Goal: Find specific page/section: Find specific page/section

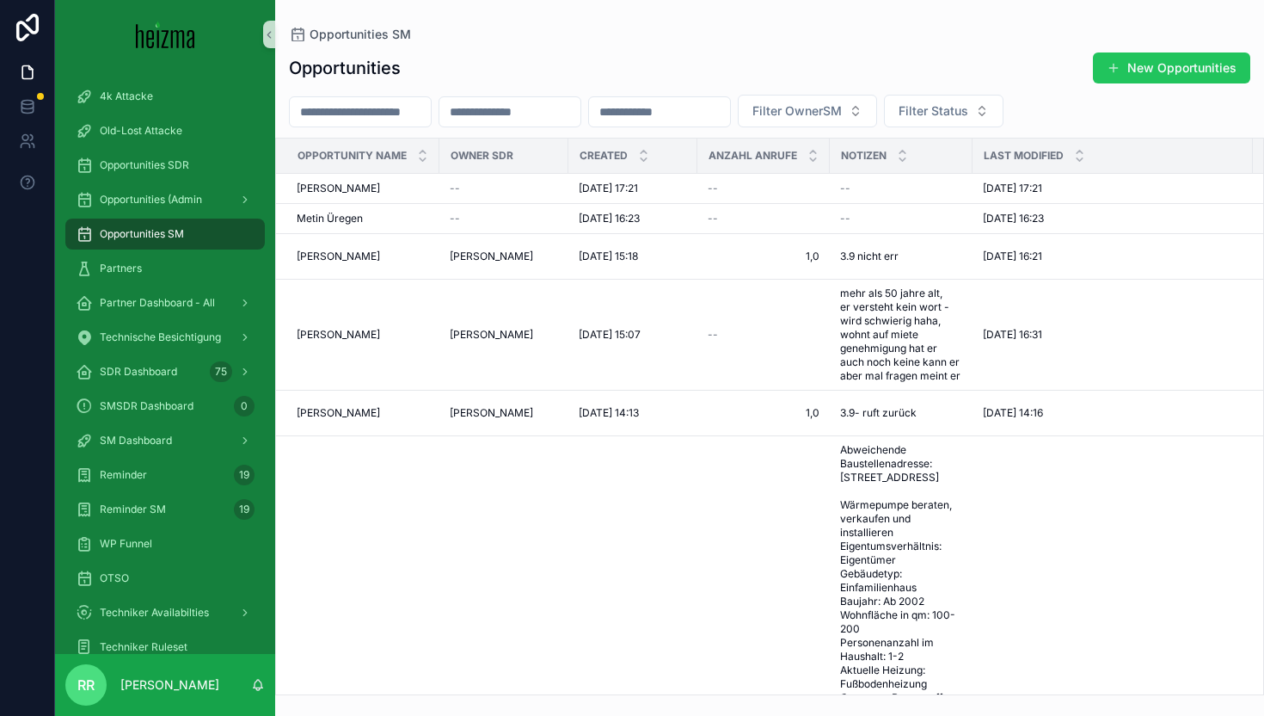
click at [375, 114] on input "scrollable content" at bounding box center [360, 112] width 141 height 24
type input "*"
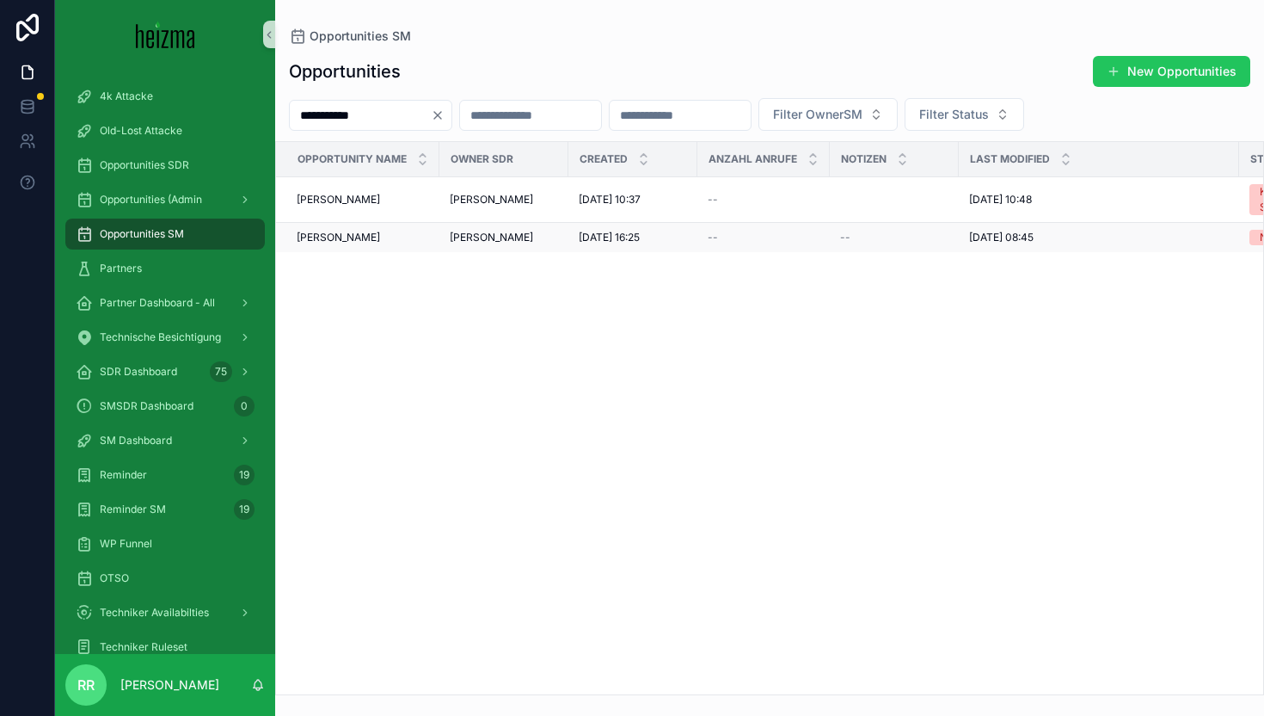
type input "**********"
click at [343, 236] on span "[PERSON_NAME]" at bounding box center [338, 238] width 83 height 14
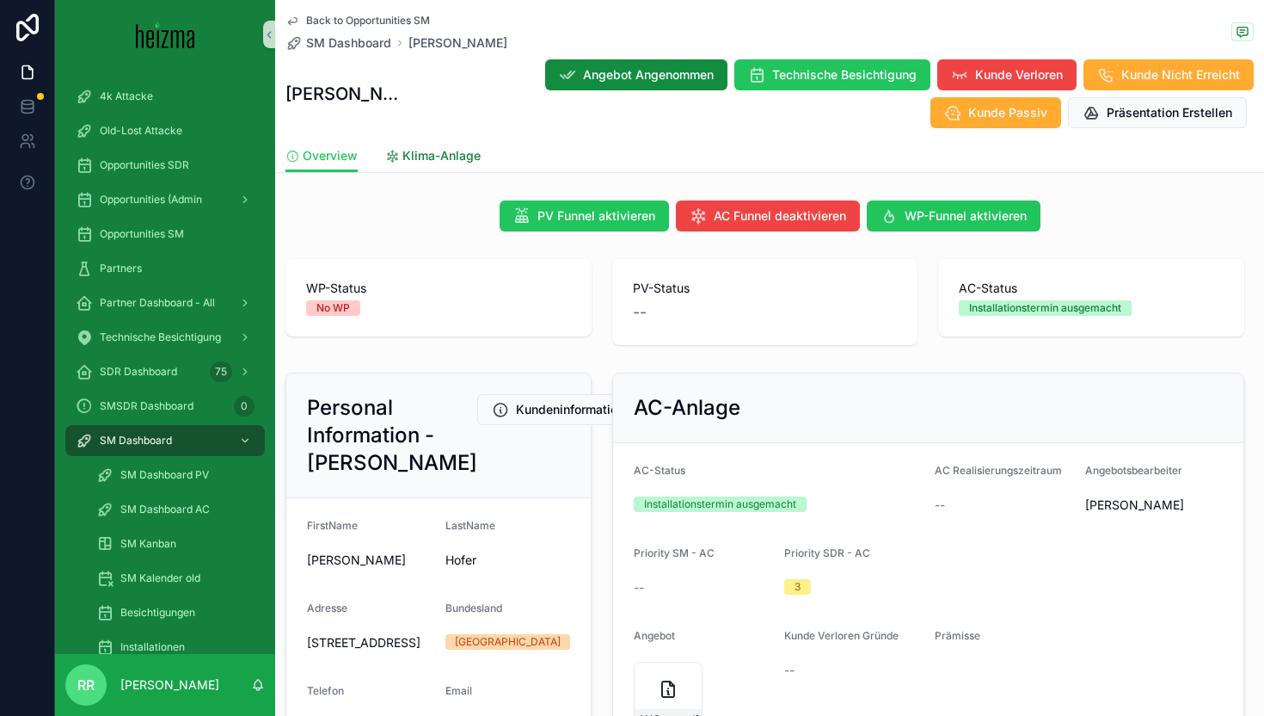
click at [450, 156] on span "Klima-Anlage" at bounding box center [442, 155] width 78 height 17
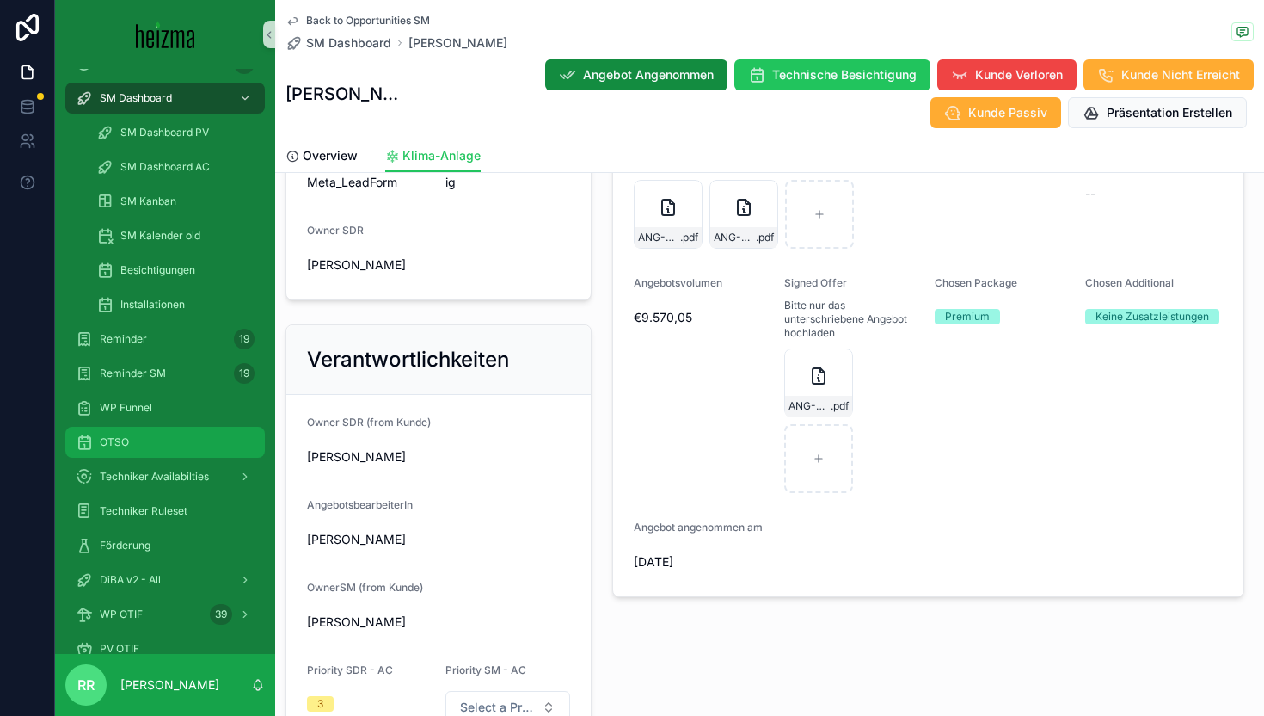
scroll to position [727, 0]
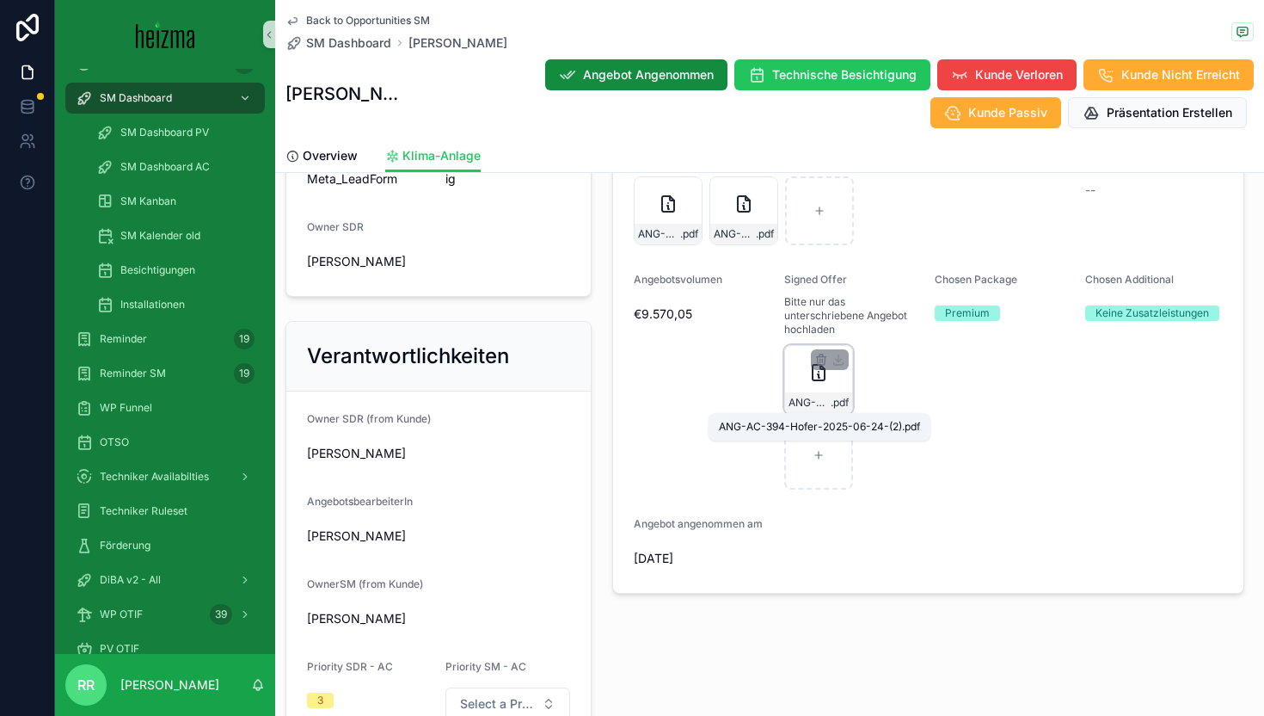
click at [803, 399] on span "ANG-AC-394-Hofer-2025-06-24-(2)" at bounding box center [810, 403] width 42 height 14
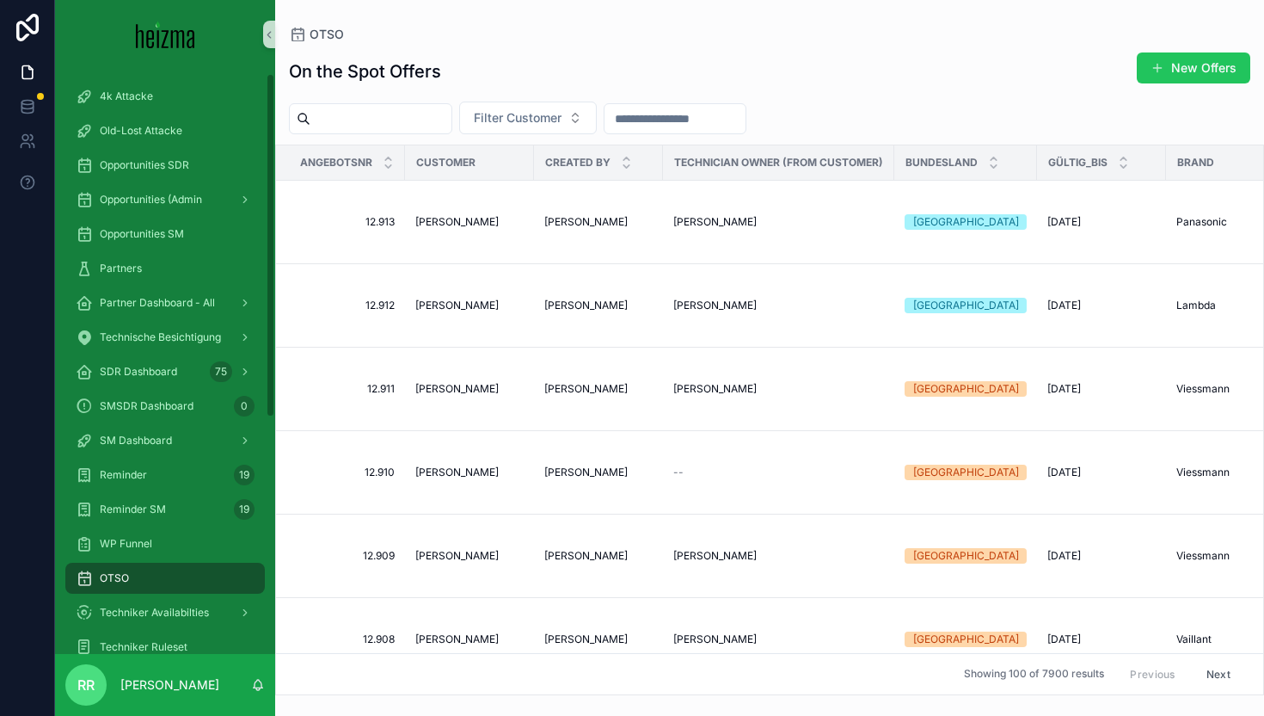
scroll to position [409, 0]
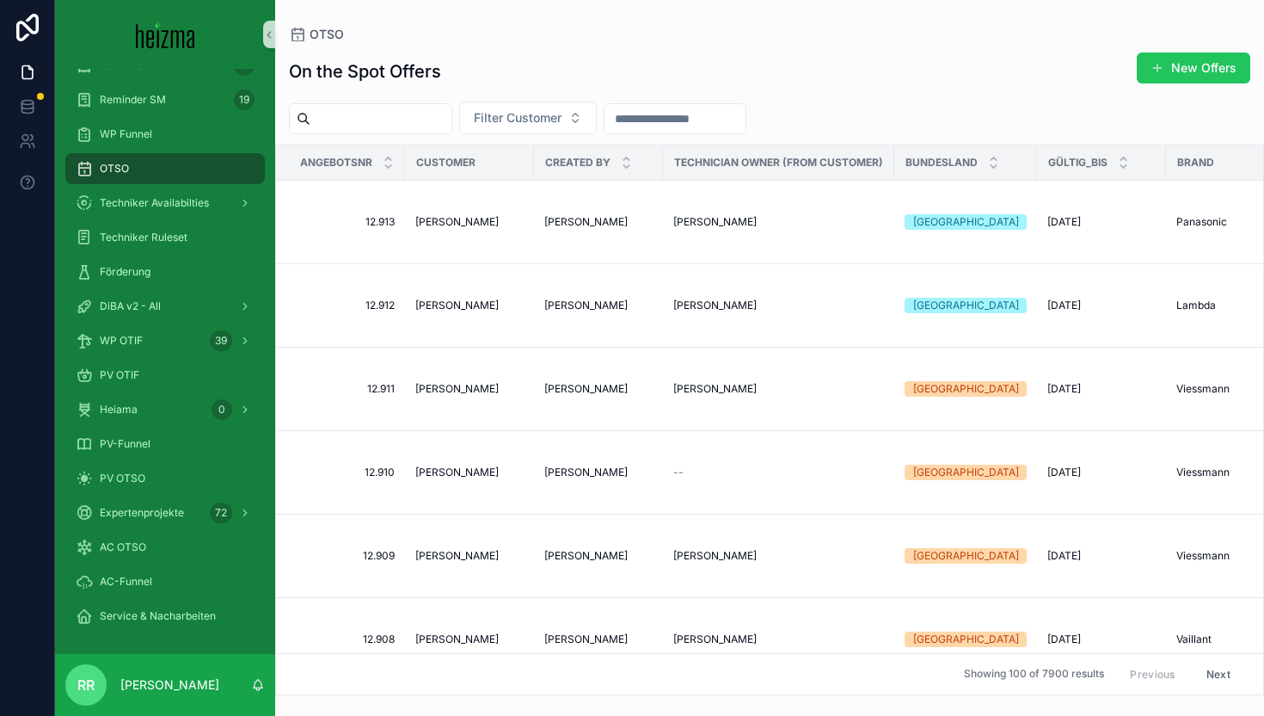
click at [175, 563] on div "AC OTSO" at bounding box center [165, 547] width 220 height 34
click at [174, 556] on div "AC OTSO" at bounding box center [165, 547] width 179 height 28
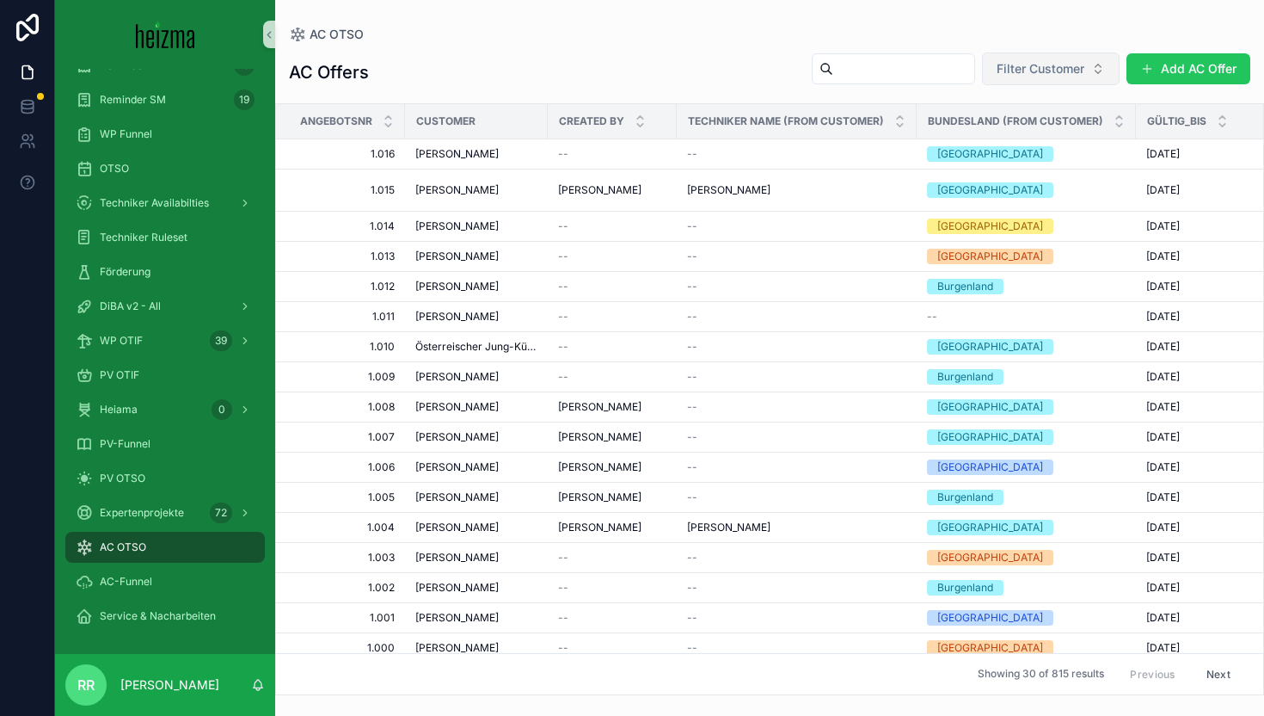
click at [1011, 65] on span "Filter Customer" at bounding box center [1041, 68] width 88 height 17
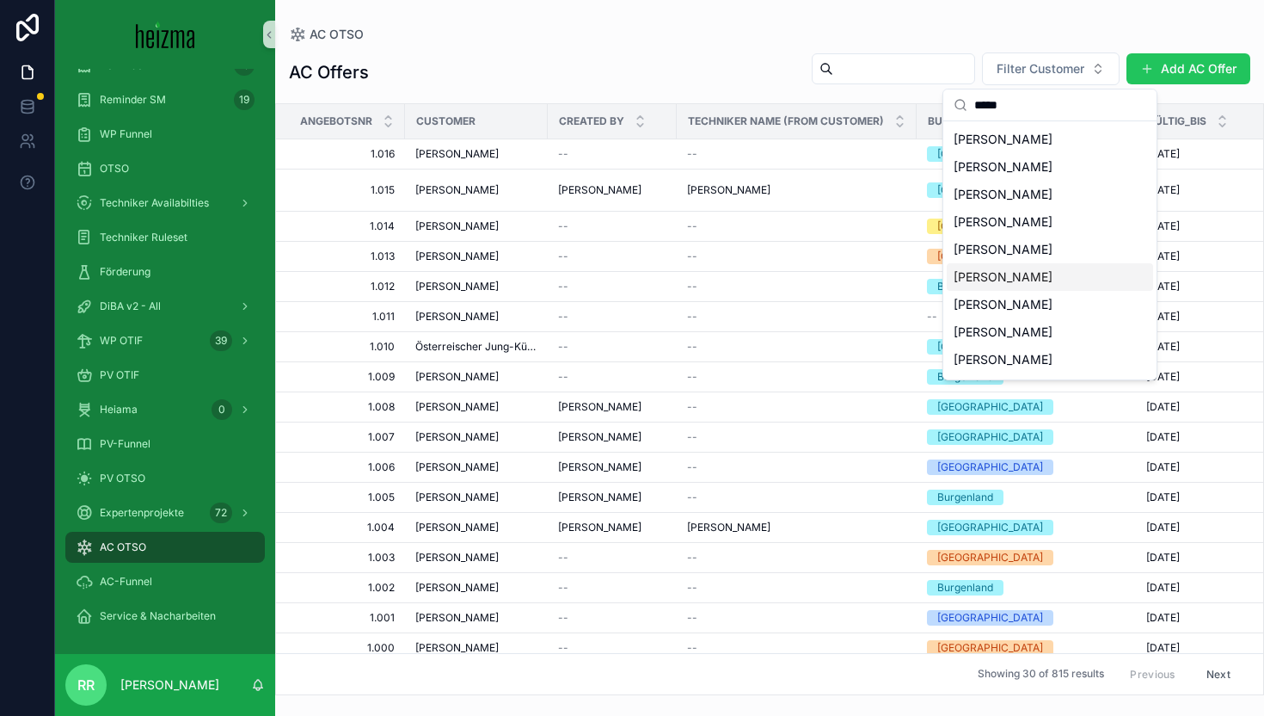
scroll to position [457, 0]
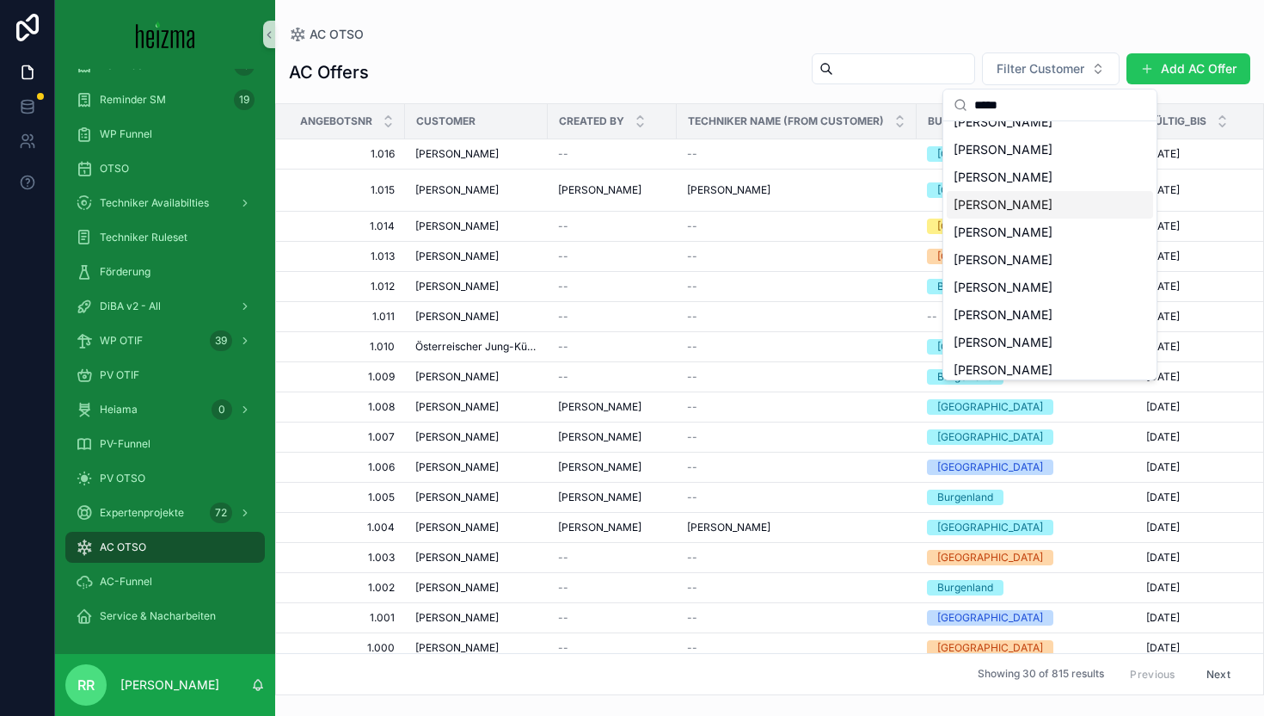
type input "*****"
click at [993, 205] on span "Matthias Hofer" at bounding box center [1003, 204] width 99 height 17
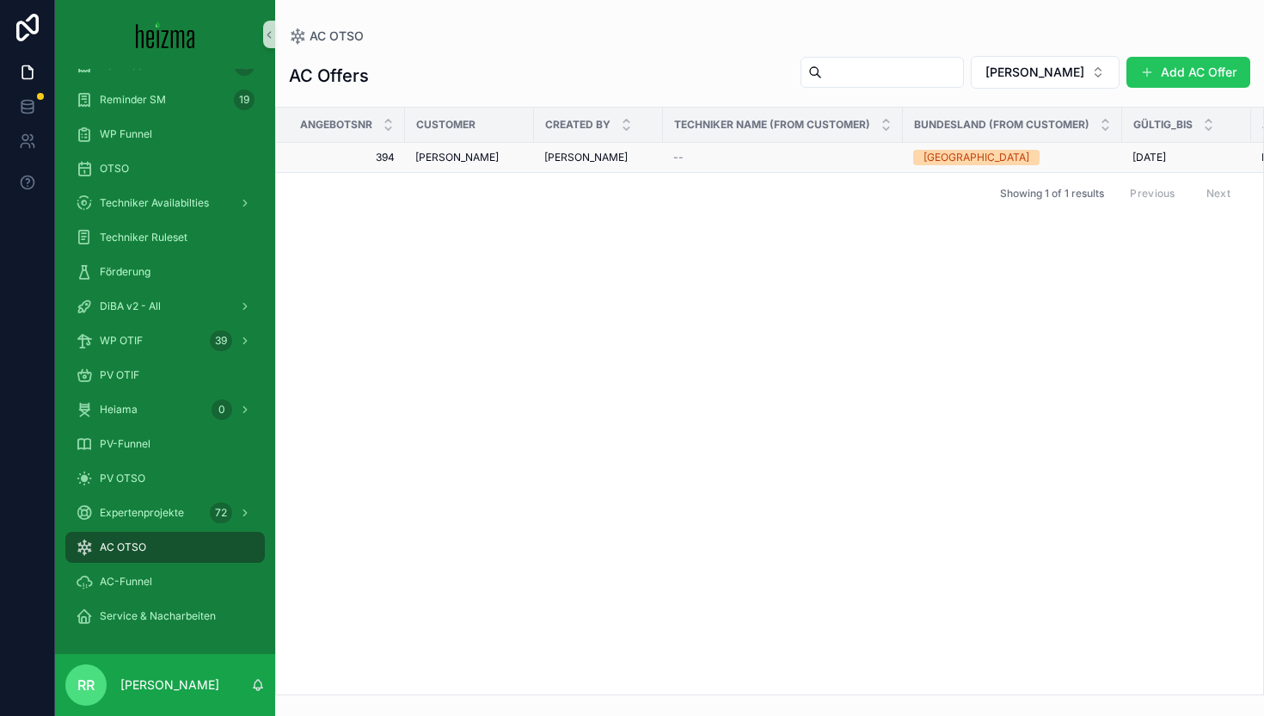
click at [446, 157] on span "Matthias Hofer" at bounding box center [456, 158] width 83 height 14
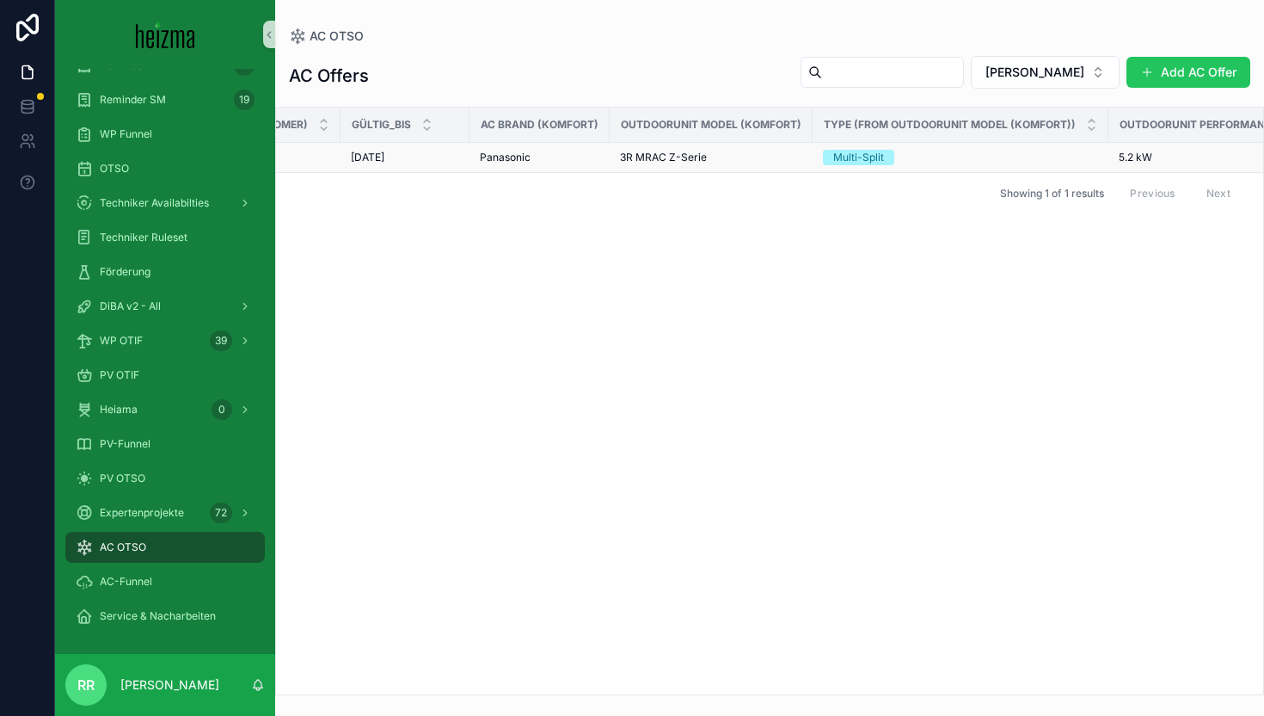
scroll to position [0, 942]
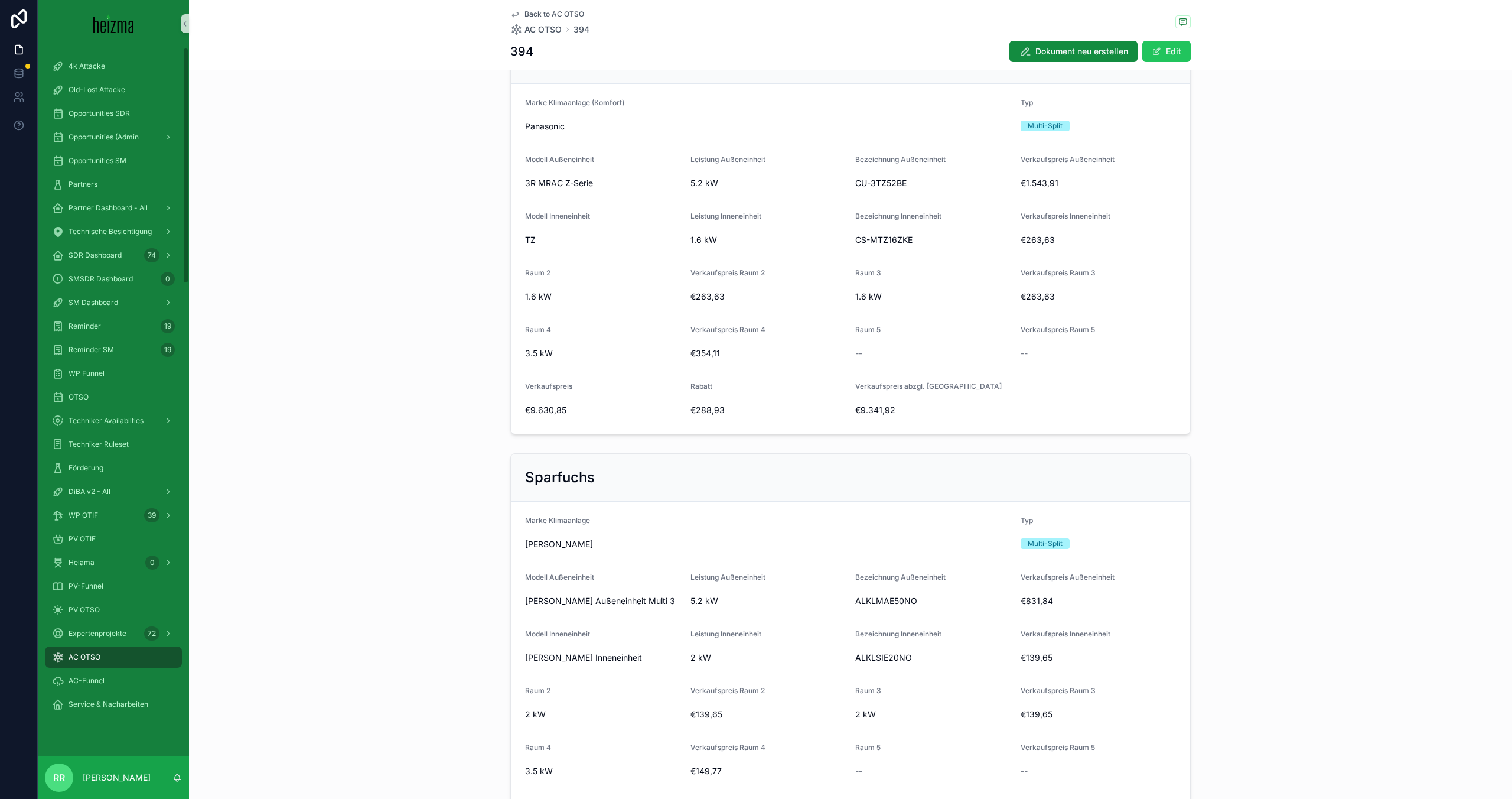
scroll to position [475, 0]
click at [115, 403] on div "OTSO" at bounding box center [113, 397] width 123 height 19
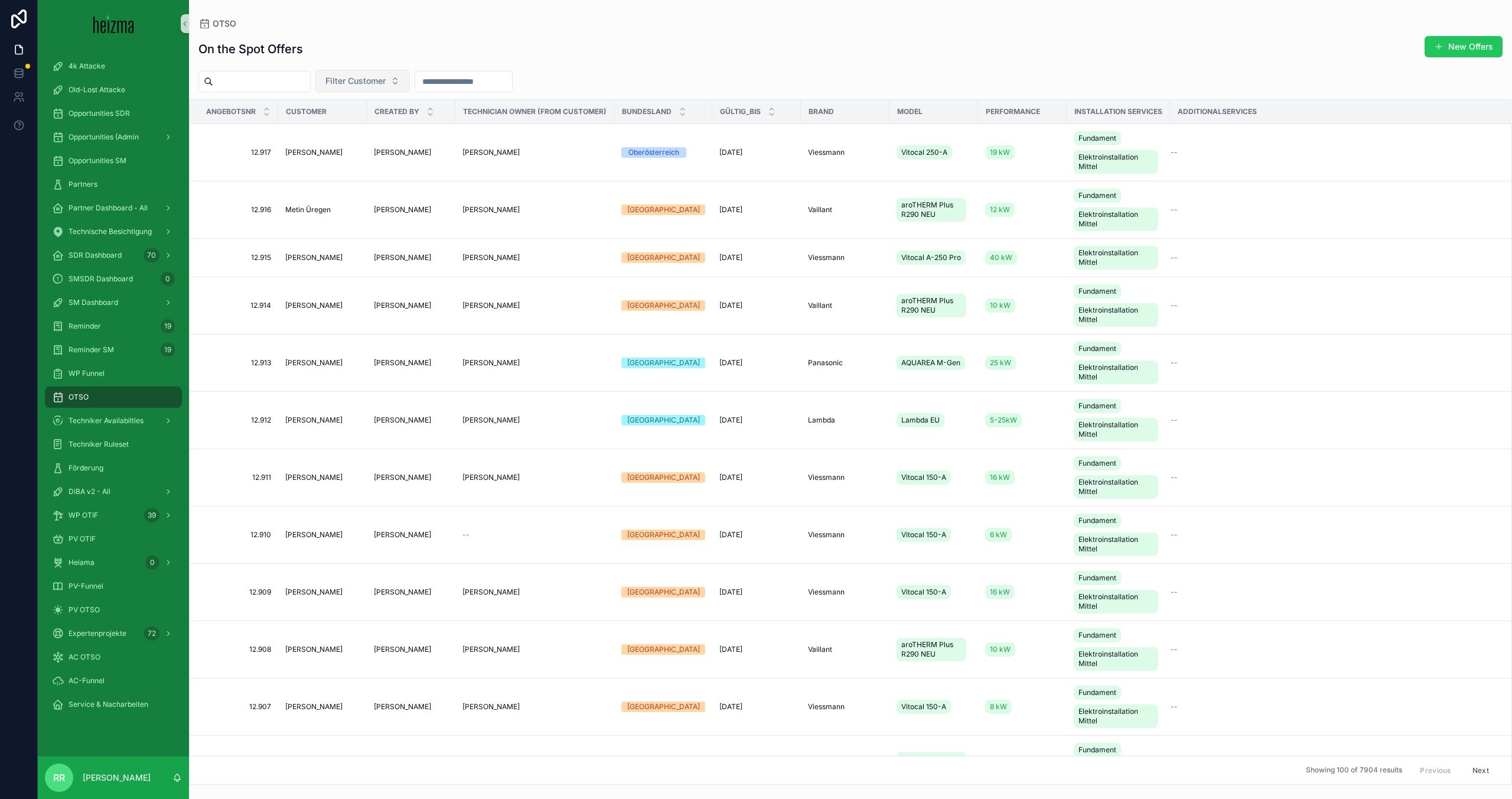
click at [395, 89] on button "Filter Customer" at bounding box center [363, 80] width 95 height 23
type input "****"
click at [374, 142] on div "Martina Birkus" at bounding box center [378, 148] width 141 height 19
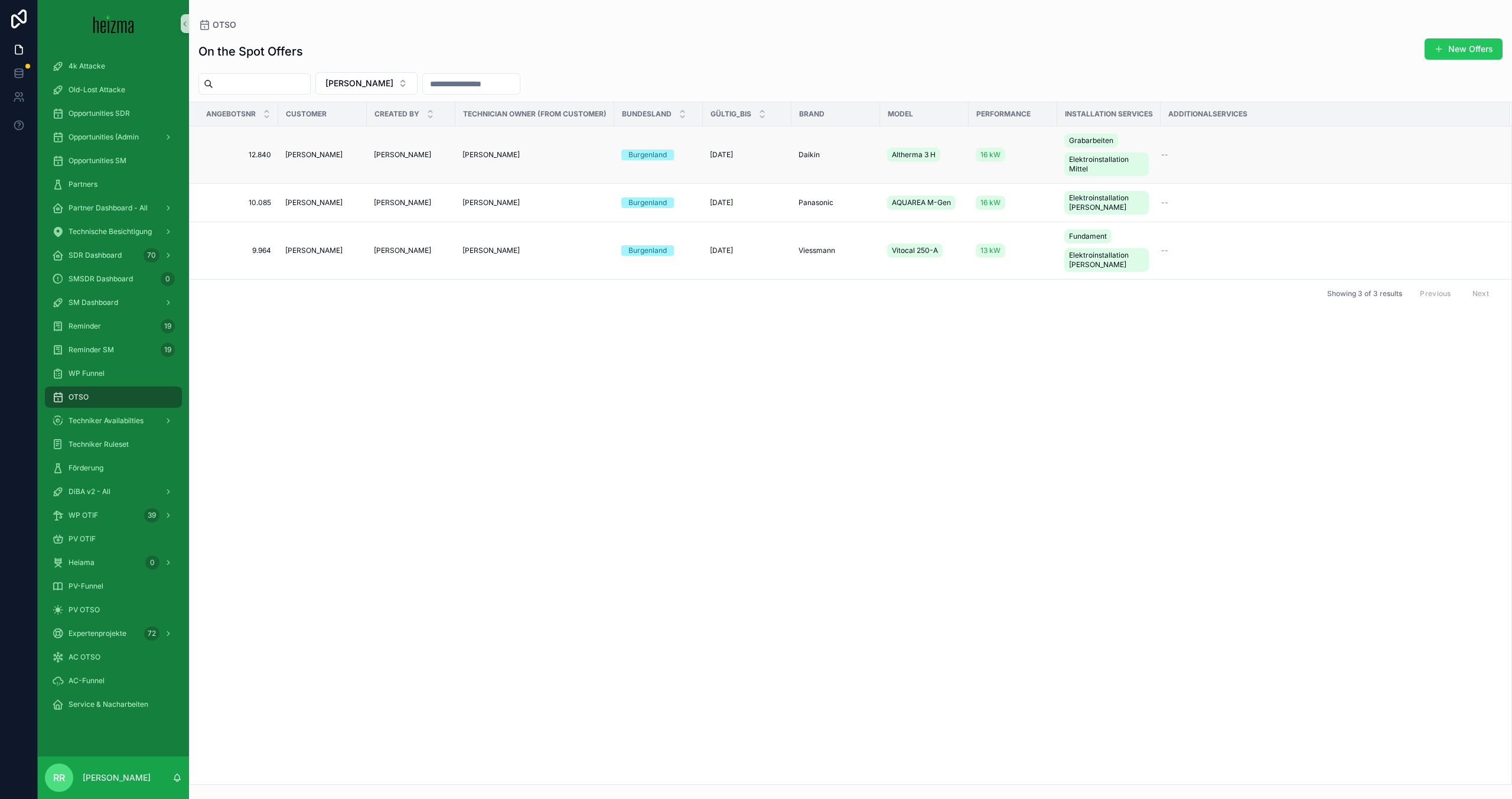
click at [317, 155] on span "Martina Birkus" at bounding box center [313, 155] width 57 height 10
click at [323, 144] on td "Martina Birkus" at bounding box center [322, 155] width 89 height 57
click at [328, 157] on span "Martina Birkus" at bounding box center [313, 155] width 57 height 10
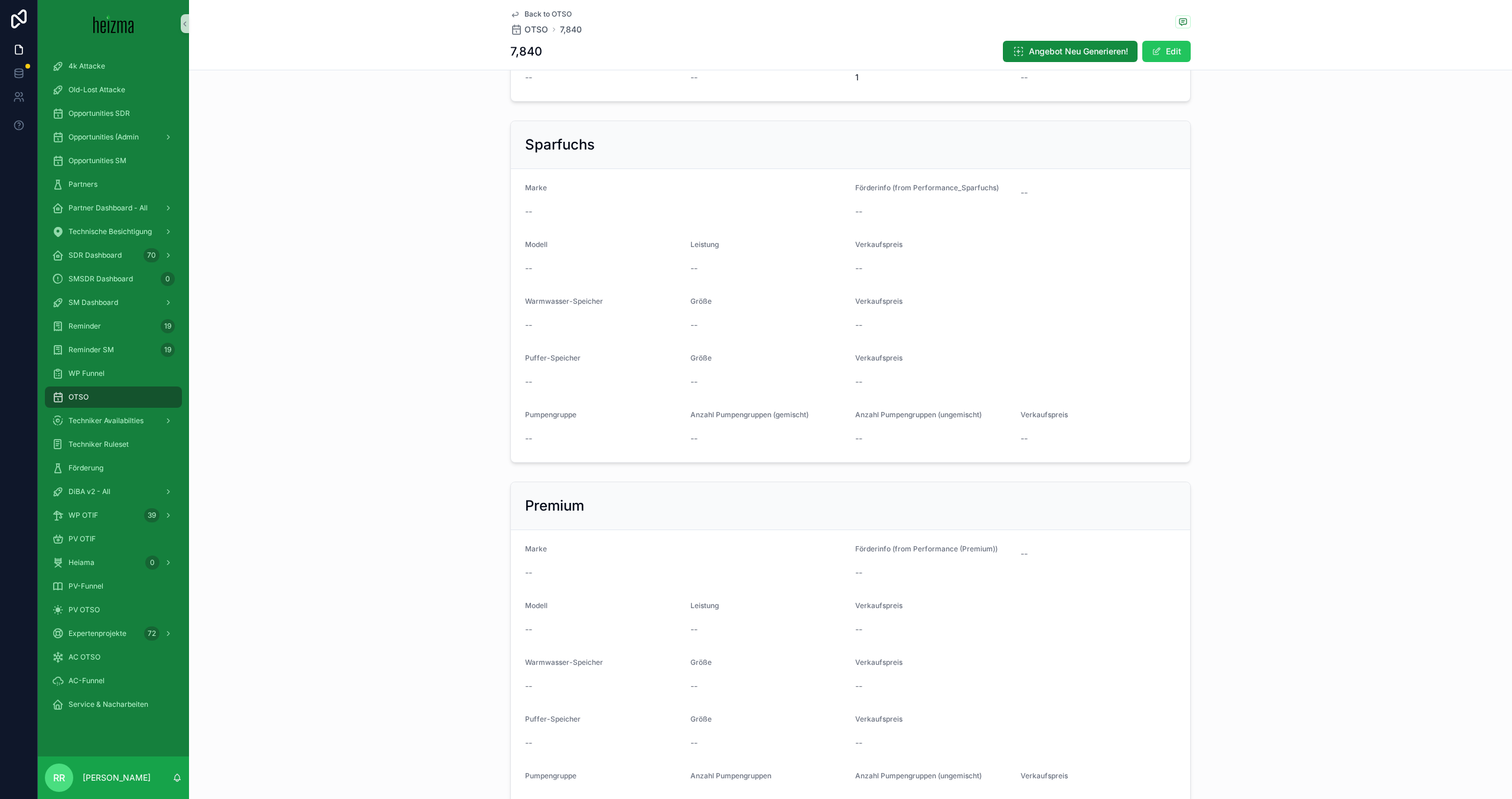
scroll to position [269, 0]
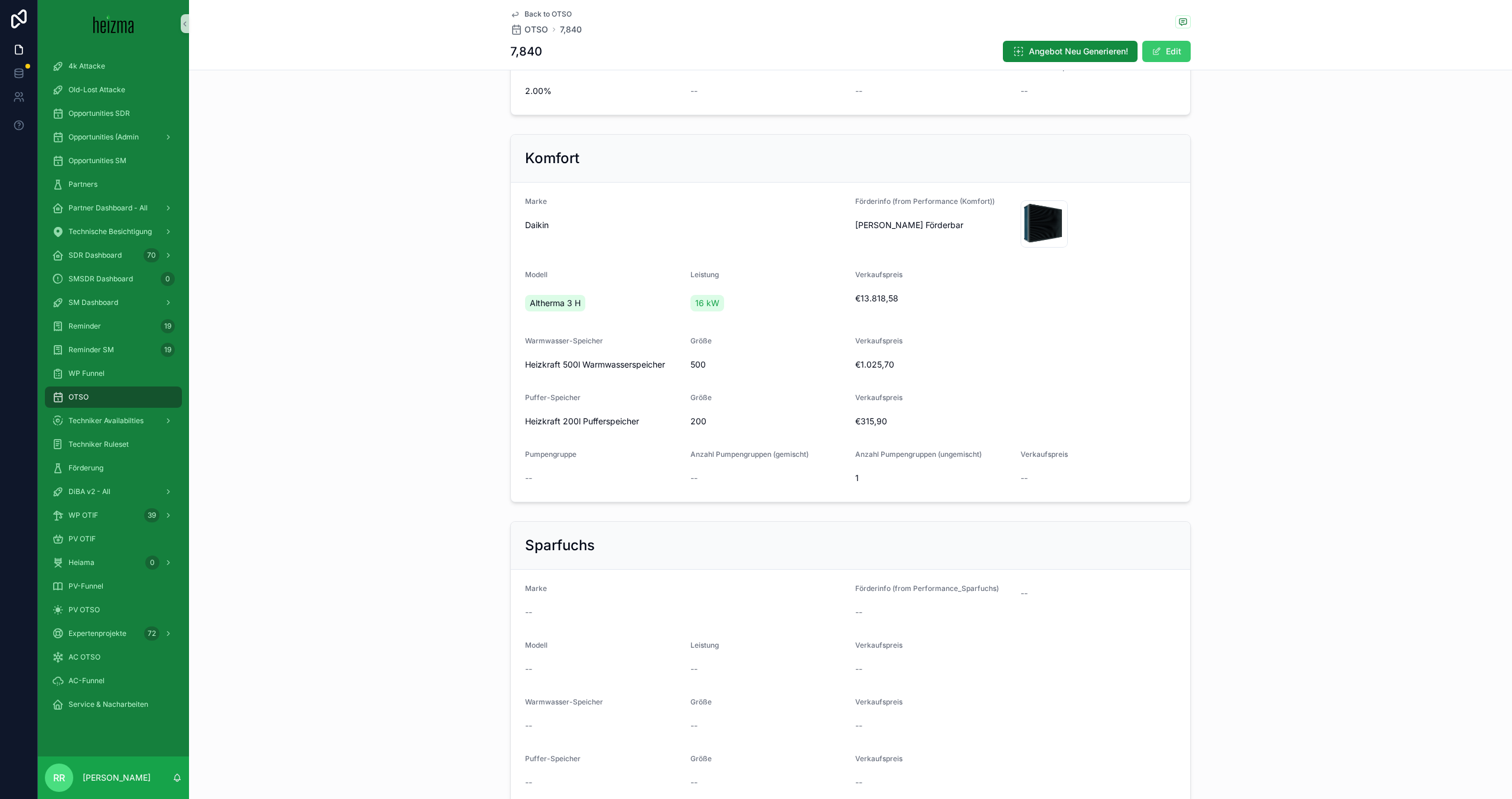
click at [868, 45] on button "Edit" at bounding box center [1167, 51] width 49 height 21
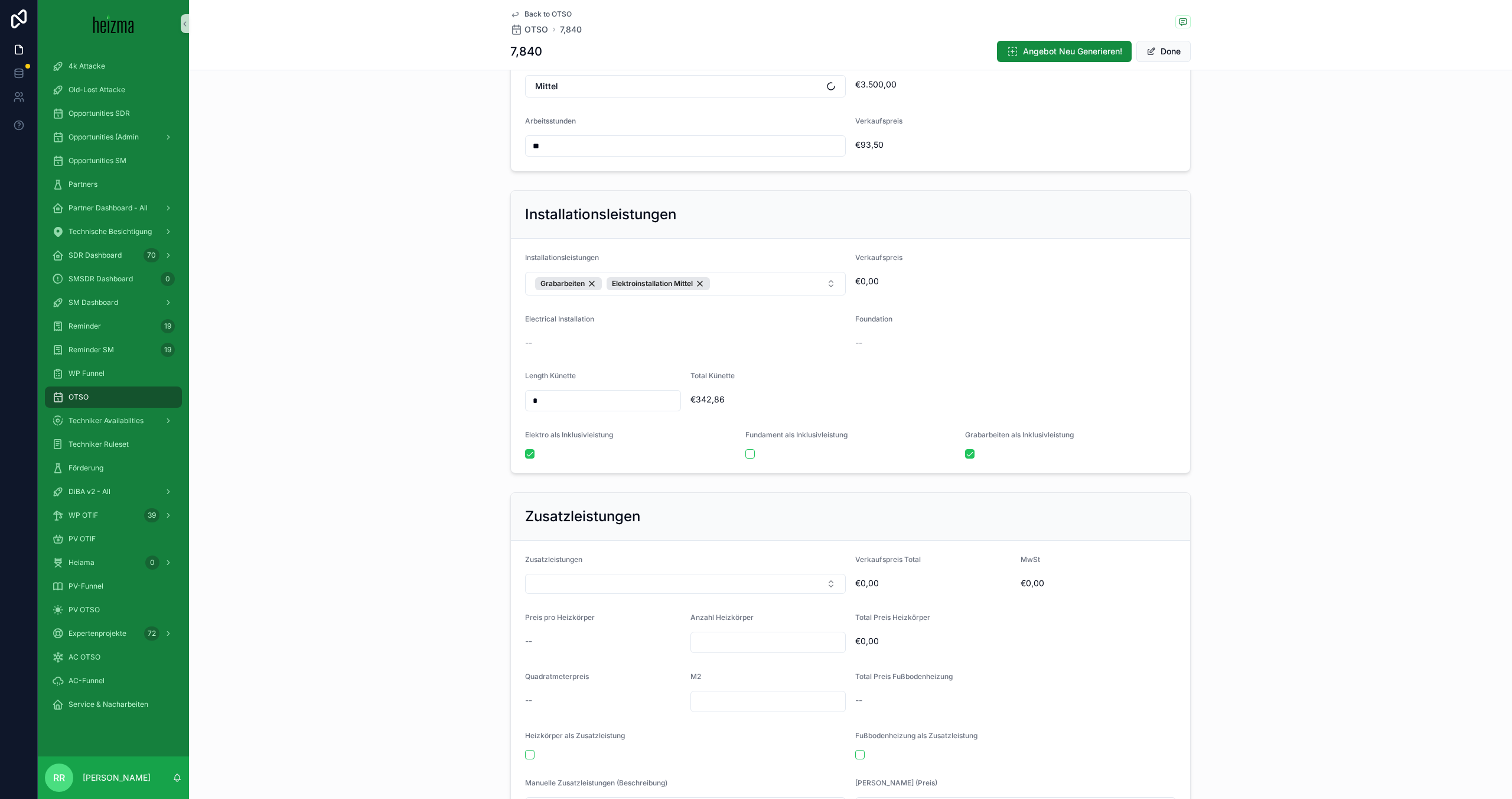
scroll to position [1535, 0]
click at [529, 454] on button "scrollable content" at bounding box center [530, 452] width 10 height 10
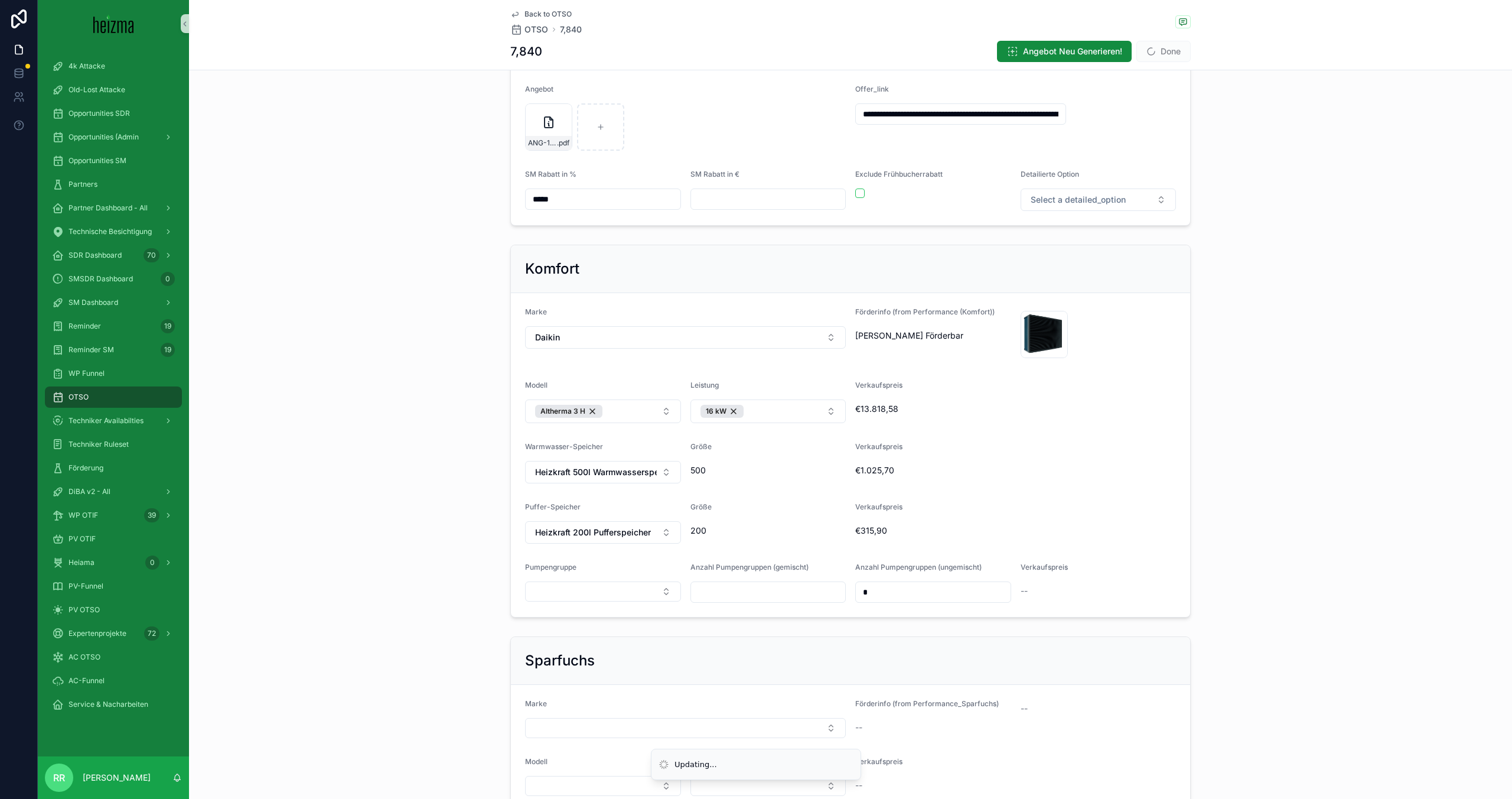
scroll to position [0, 0]
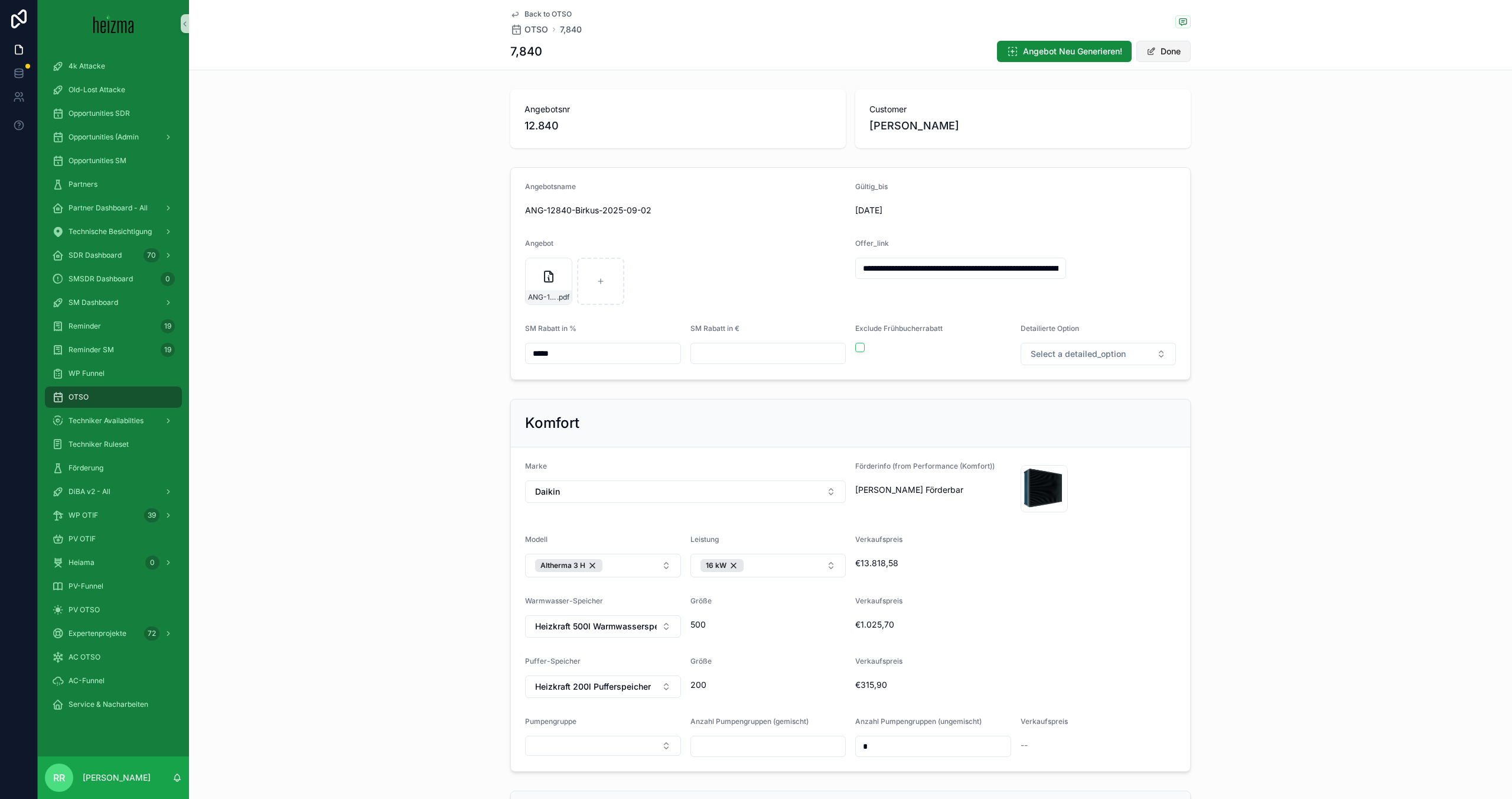
click at [868, 52] on button "Done" at bounding box center [1163, 51] width 54 height 21
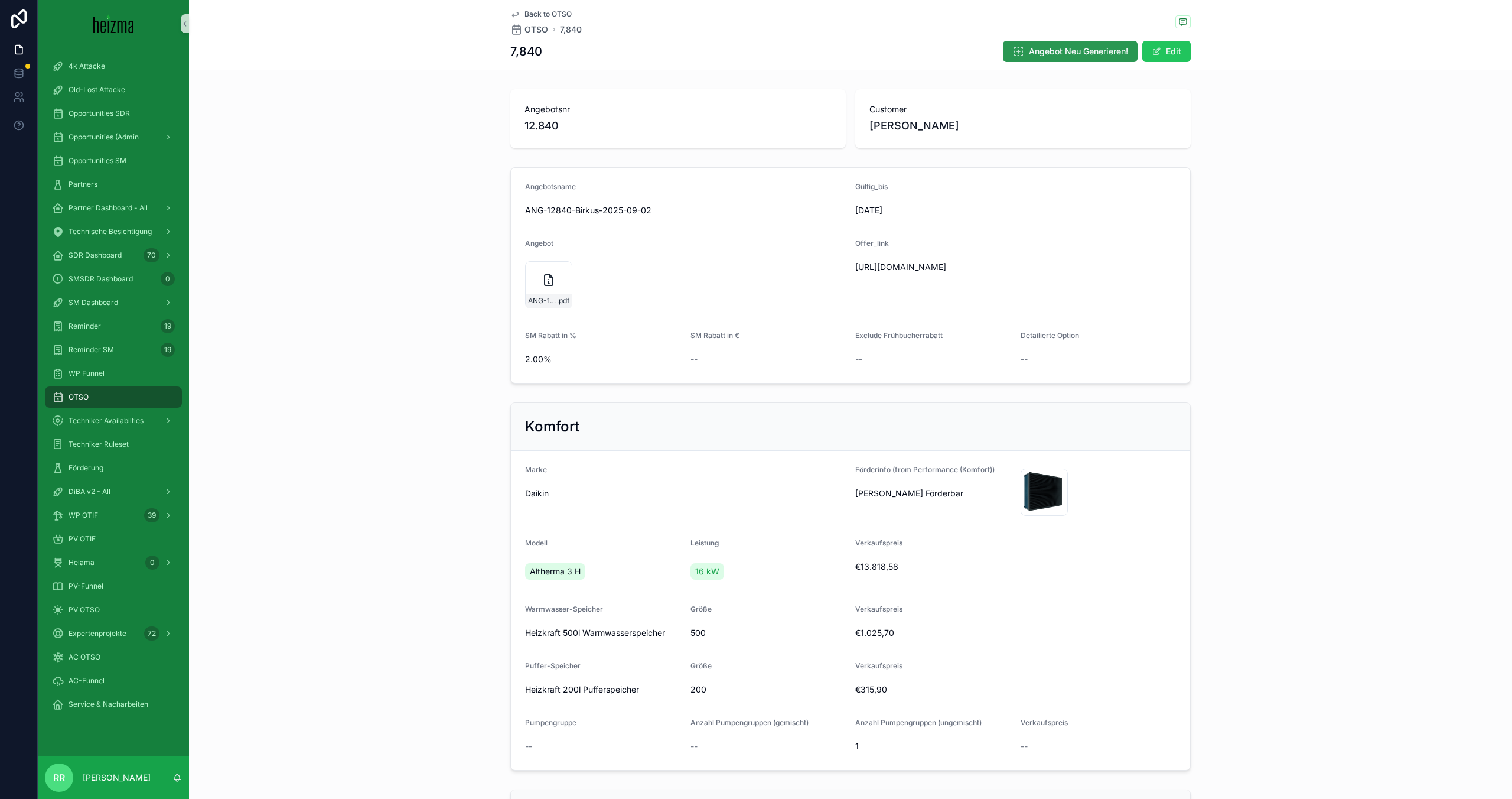
click at [868, 46] on span "Angebot Neu Generieren!" at bounding box center [1078, 51] width 100 height 12
click at [555, 296] on span "ANG-12840-Birkus-2025-09-02" at bounding box center [542, 301] width 29 height 10
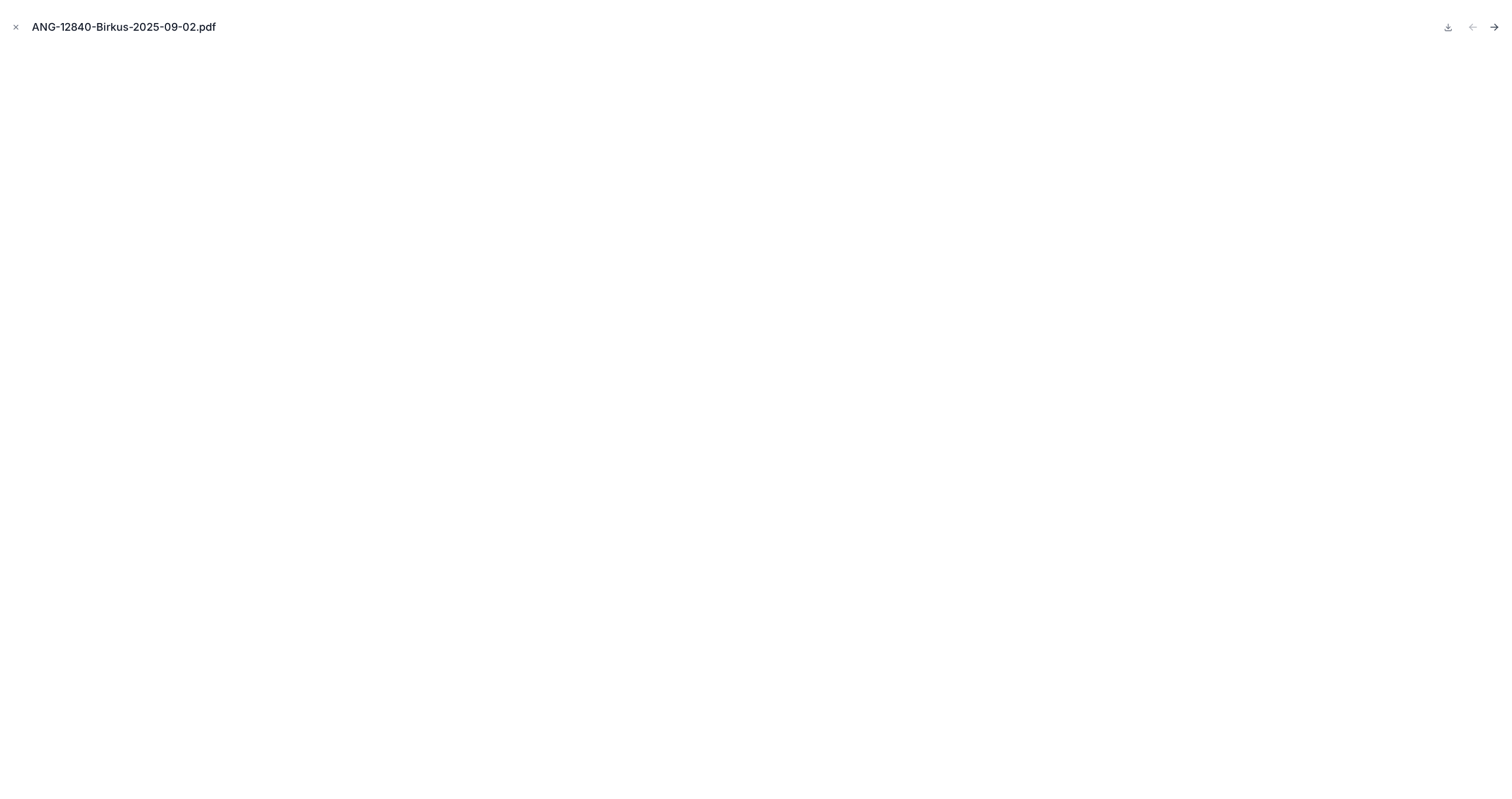
click at [1501, 34] on button "Next file" at bounding box center [1494, 27] width 16 height 16
click at [1478, 24] on icon "Previous file" at bounding box center [1473, 27] width 12 height 12
click at [1489, 25] on icon "Next file" at bounding box center [1494, 27] width 12 height 12
click at [1475, 25] on icon "Previous file" at bounding box center [1473, 27] width 12 height 12
click at [1496, 26] on icon "Next file" at bounding box center [1496, 25] width 3 height 3
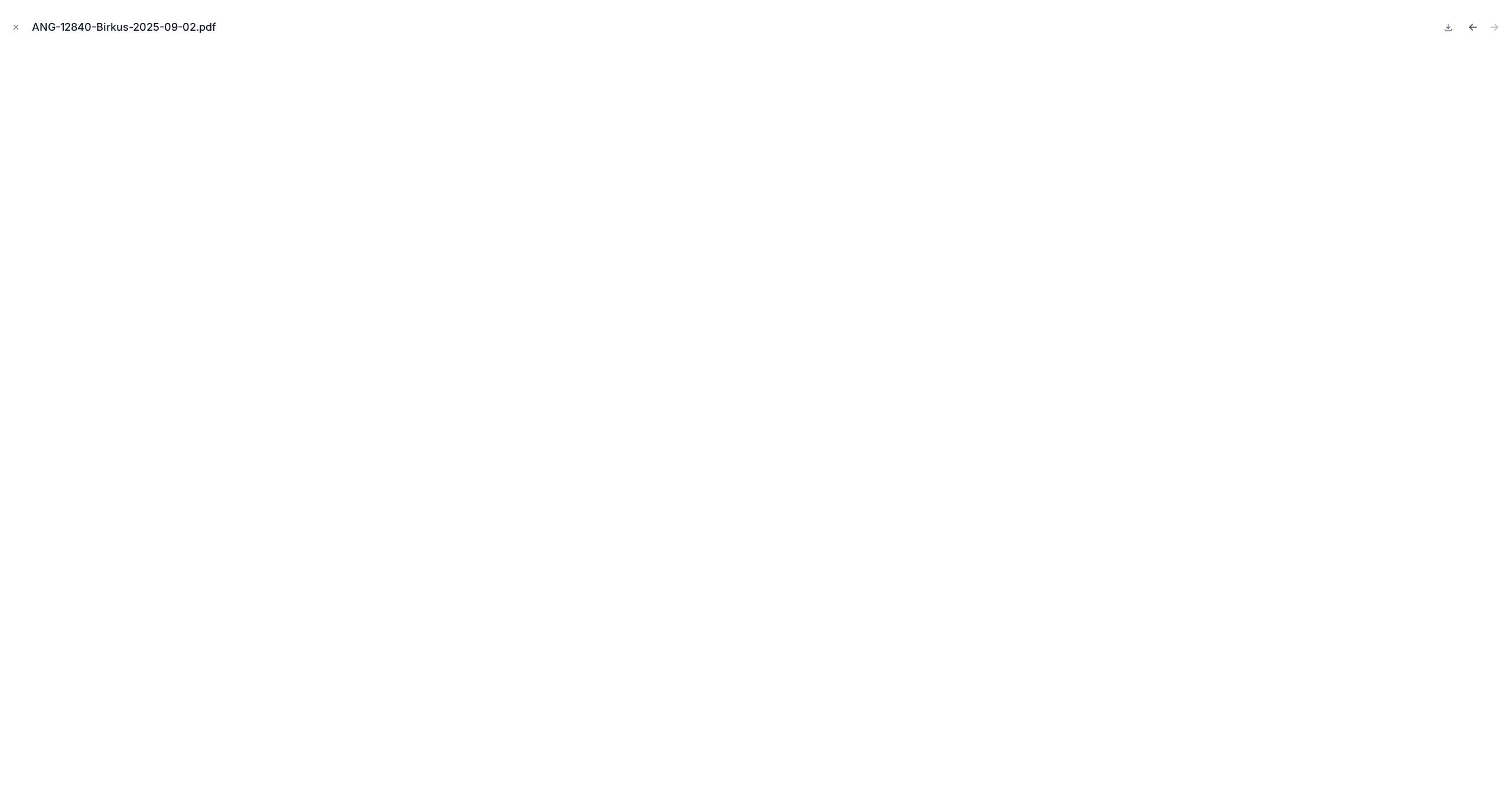
click at [1475, 28] on icon "Previous file" at bounding box center [1473, 27] width 12 height 12
click at [1495, 28] on icon "Next file" at bounding box center [1494, 27] width 12 height 12
click at [1474, 23] on icon "Previous file" at bounding box center [1473, 27] width 12 height 12
click at [1491, 31] on icon "Next file" at bounding box center [1494, 27] width 12 height 12
click at [1471, 26] on icon "Previous file" at bounding box center [1471, 25] width 3 height 3
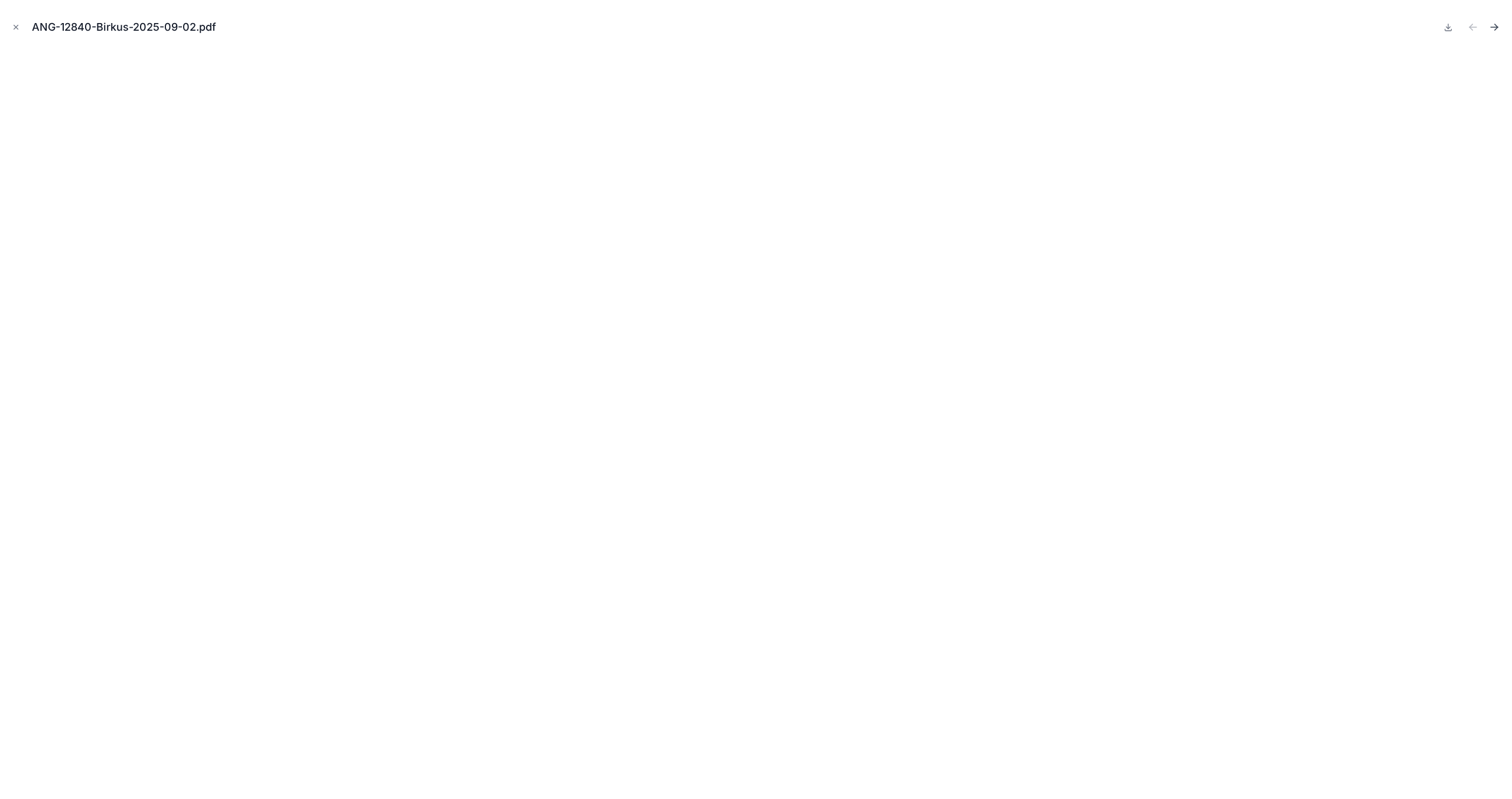
click at [1491, 27] on icon "Next file" at bounding box center [1494, 27] width 7 height 0
click at [1471, 24] on icon "Previous file" at bounding box center [1471, 25] width 3 height 3
click at [19, 30] on icon "Close modal" at bounding box center [16, 27] width 8 height 8
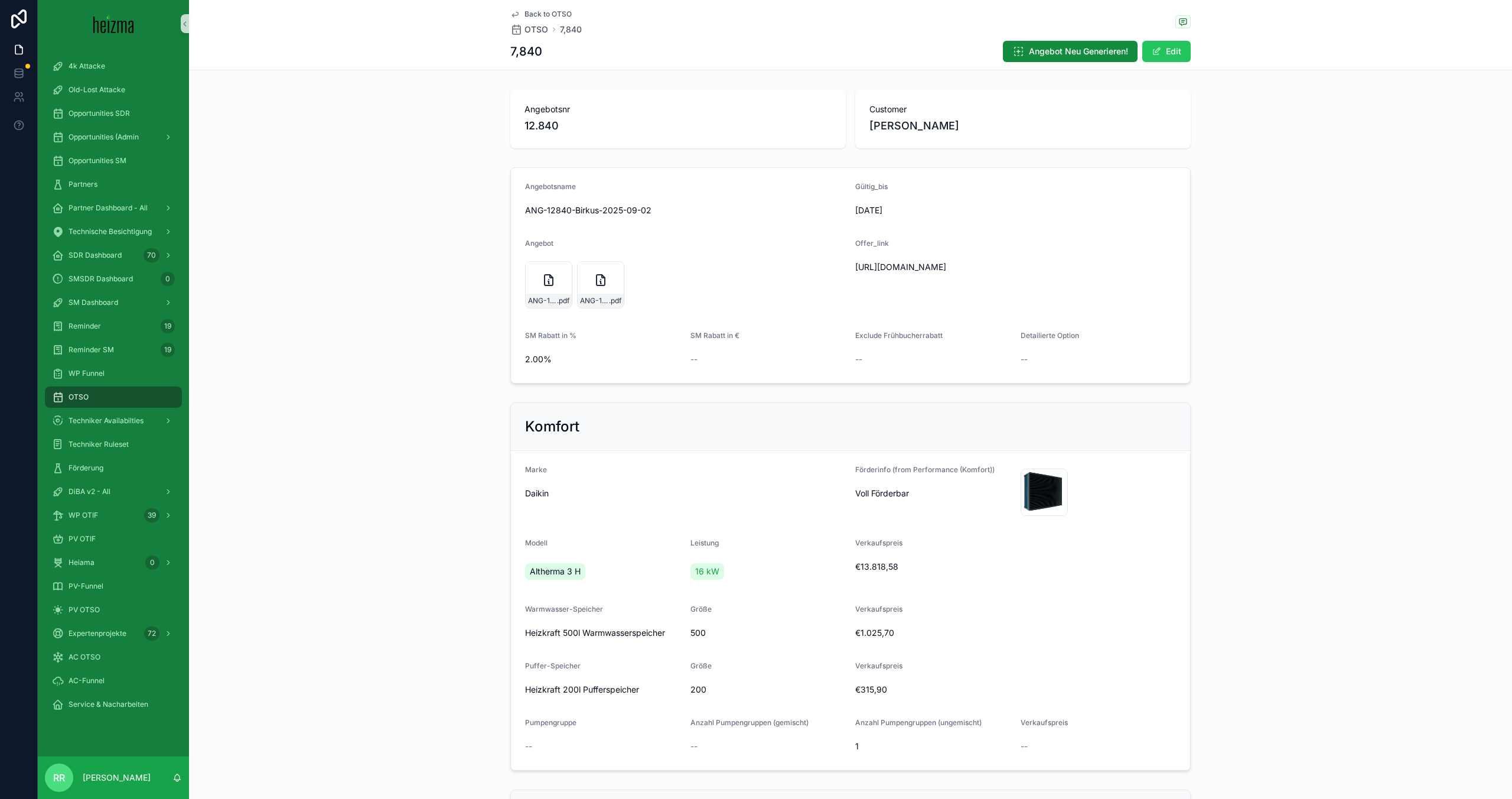
click at [992, 273] on span "https://docs.google.com/document/d/145TV4Tnx-nZJbUW47PWfyADCIwvPOzk7r7XtNZl3ifY…" at bounding box center [960, 267] width 211 height 12
copy span "https://docs.google.com/document/d/145TV4Tnx-nZJbUW47PWfyADCIwvPOzk7r7XtNZl3ifY…"
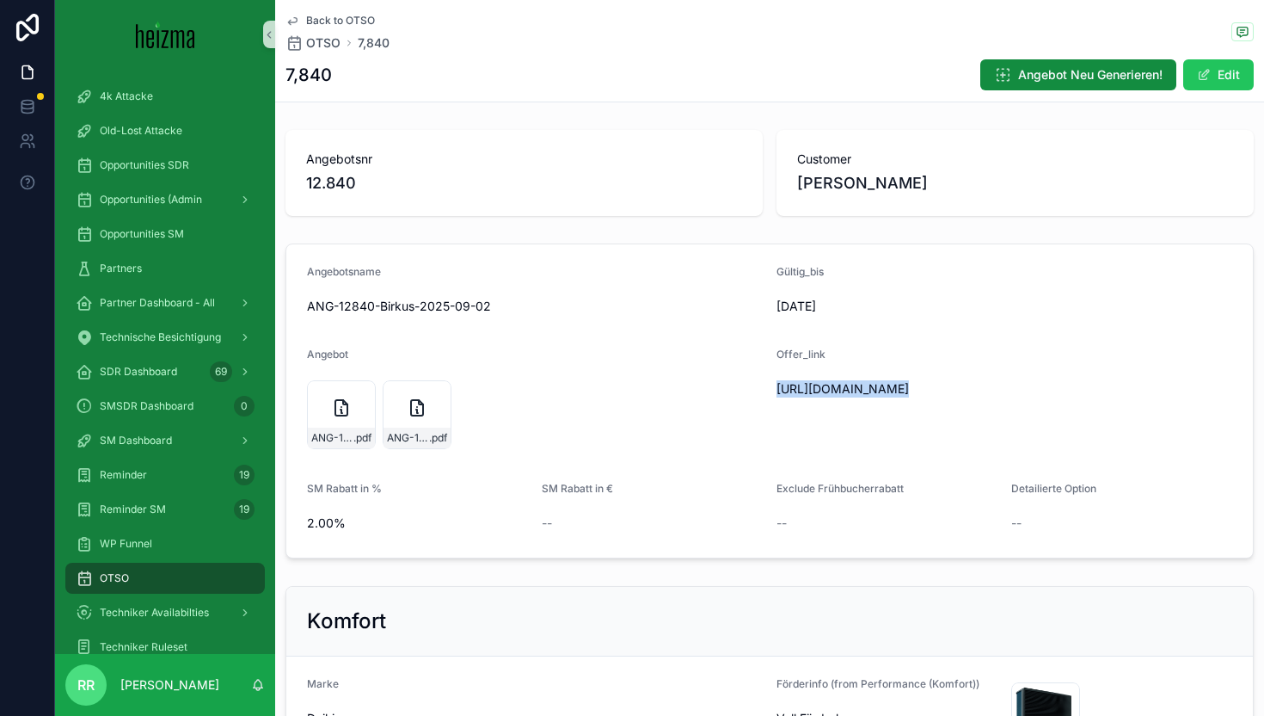
click at [840, 397] on span "https://docs.google.com/document/d/145TV4Tnx-nZJbUW47PWfyADCIwvPOzk7r7XtNZl3ifY…" at bounding box center [926, 388] width 299 height 17
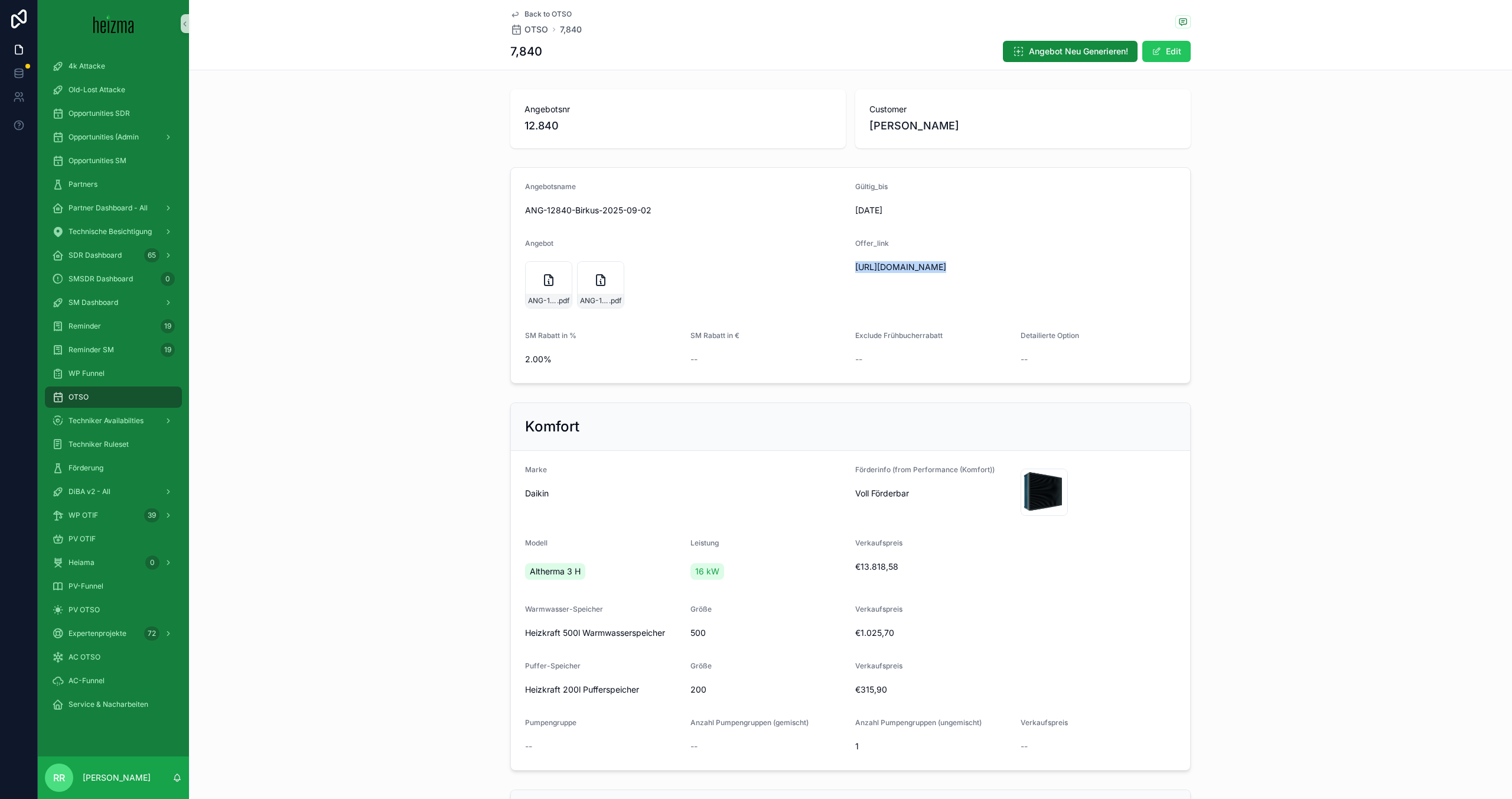
click at [126, 398] on div "OTSO" at bounding box center [113, 397] width 123 height 19
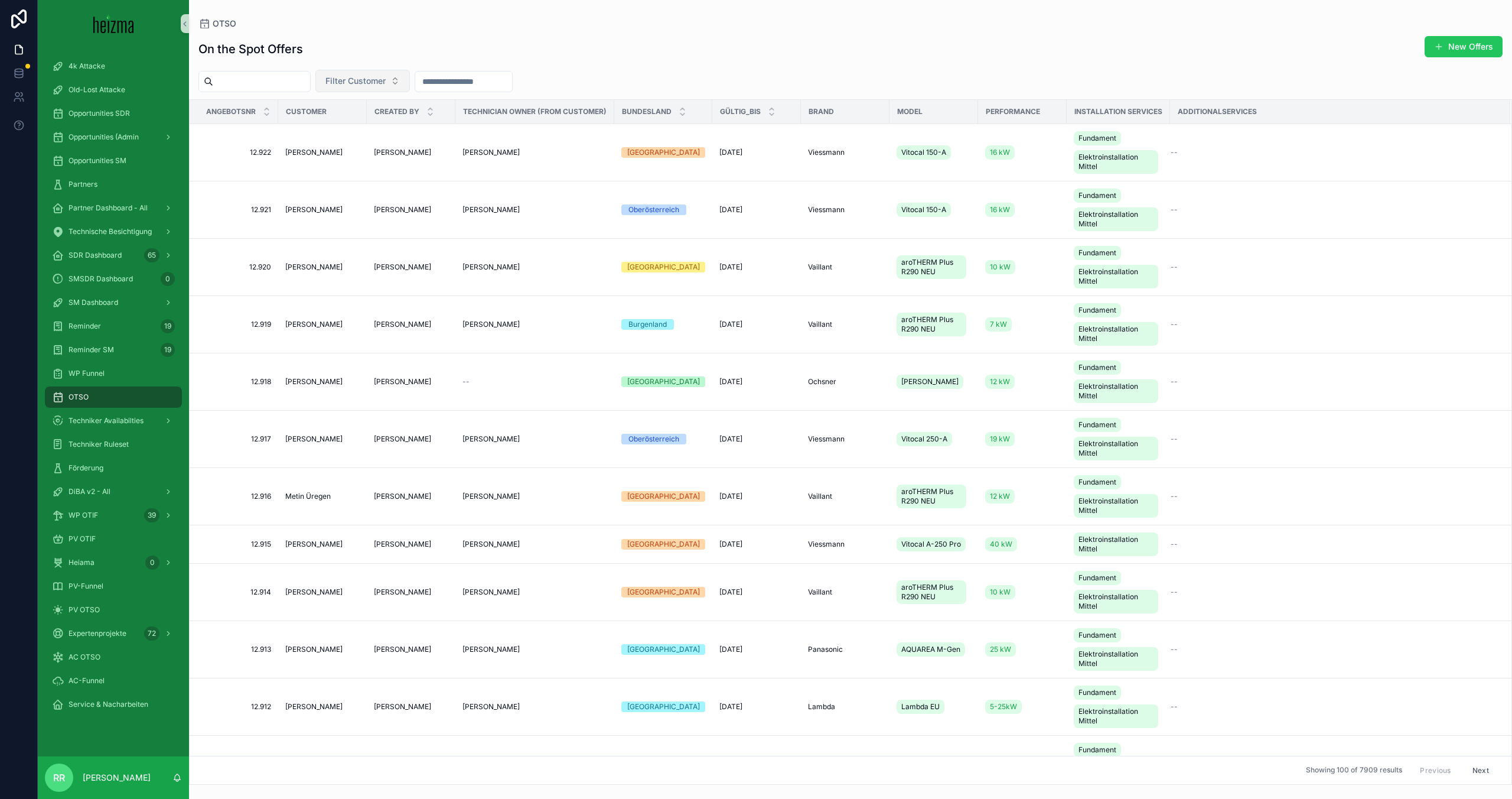
click at [383, 91] on button "Filter Customer" at bounding box center [363, 80] width 95 height 23
type input "**********"
click at [368, 123] on div "Rainer Bauer" at bounding box center [378, 129] width 141 height 19
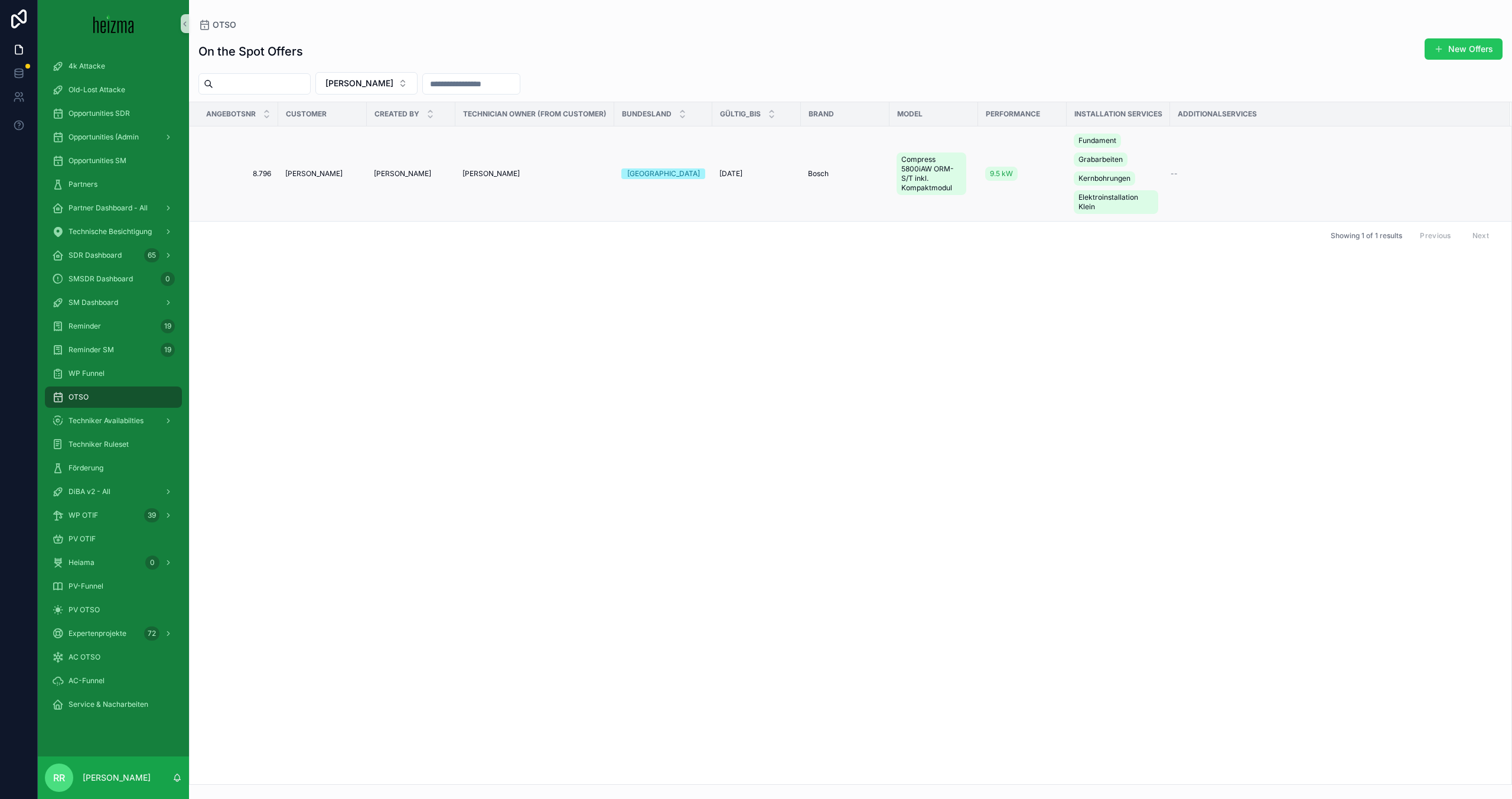
click at [312, 167] on td "Rainer Bauer" at bounding box center [322, 174] width 89 height 95
click at [312, 174] on span "Rainer Bauer" at bounding box center [313, 174] width 57 height 10
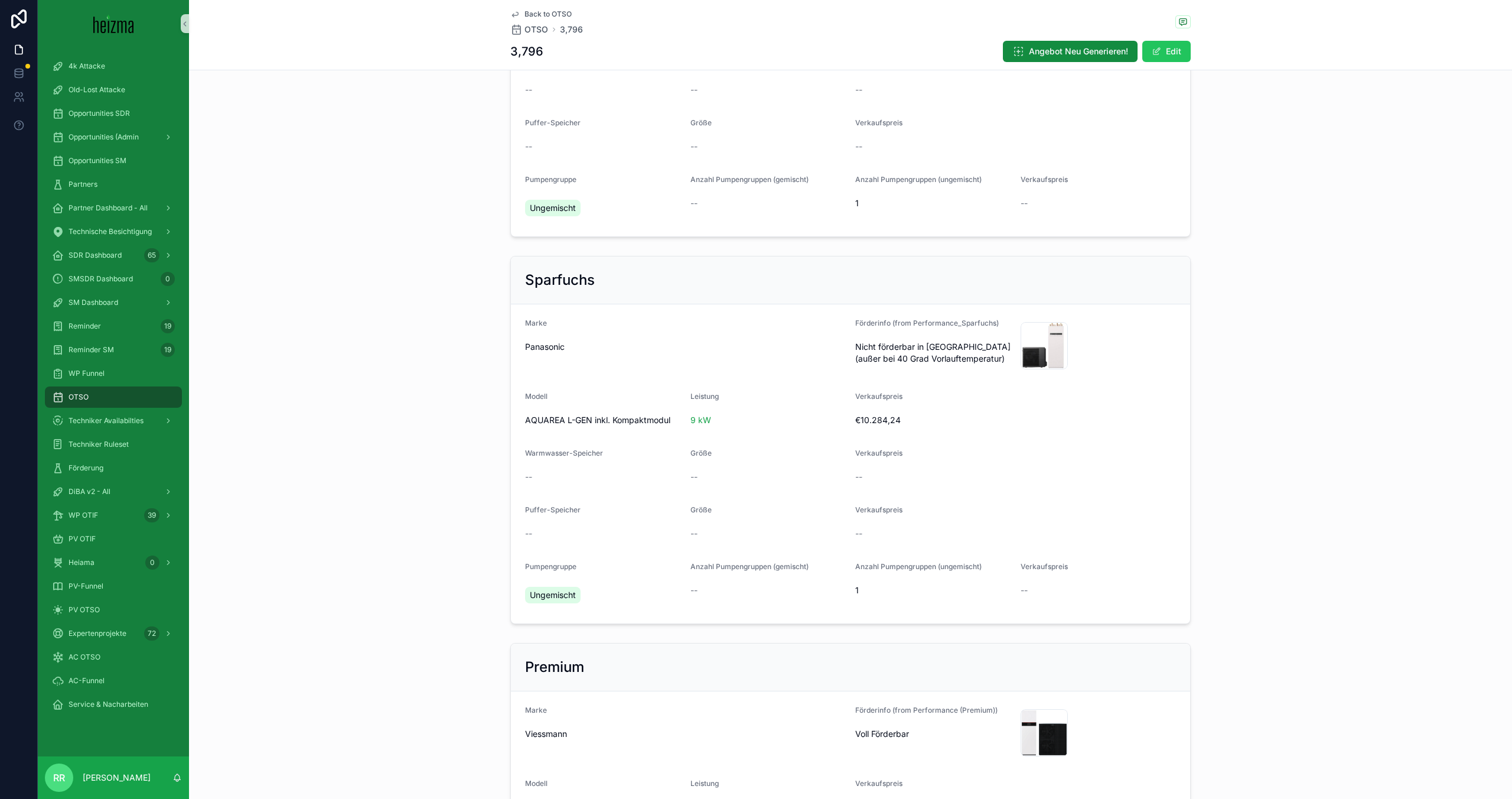
scroll to position [555, 0]
click at [110, 394] on div "OTSO" at bounding box center [113, 397] width 123 height 19
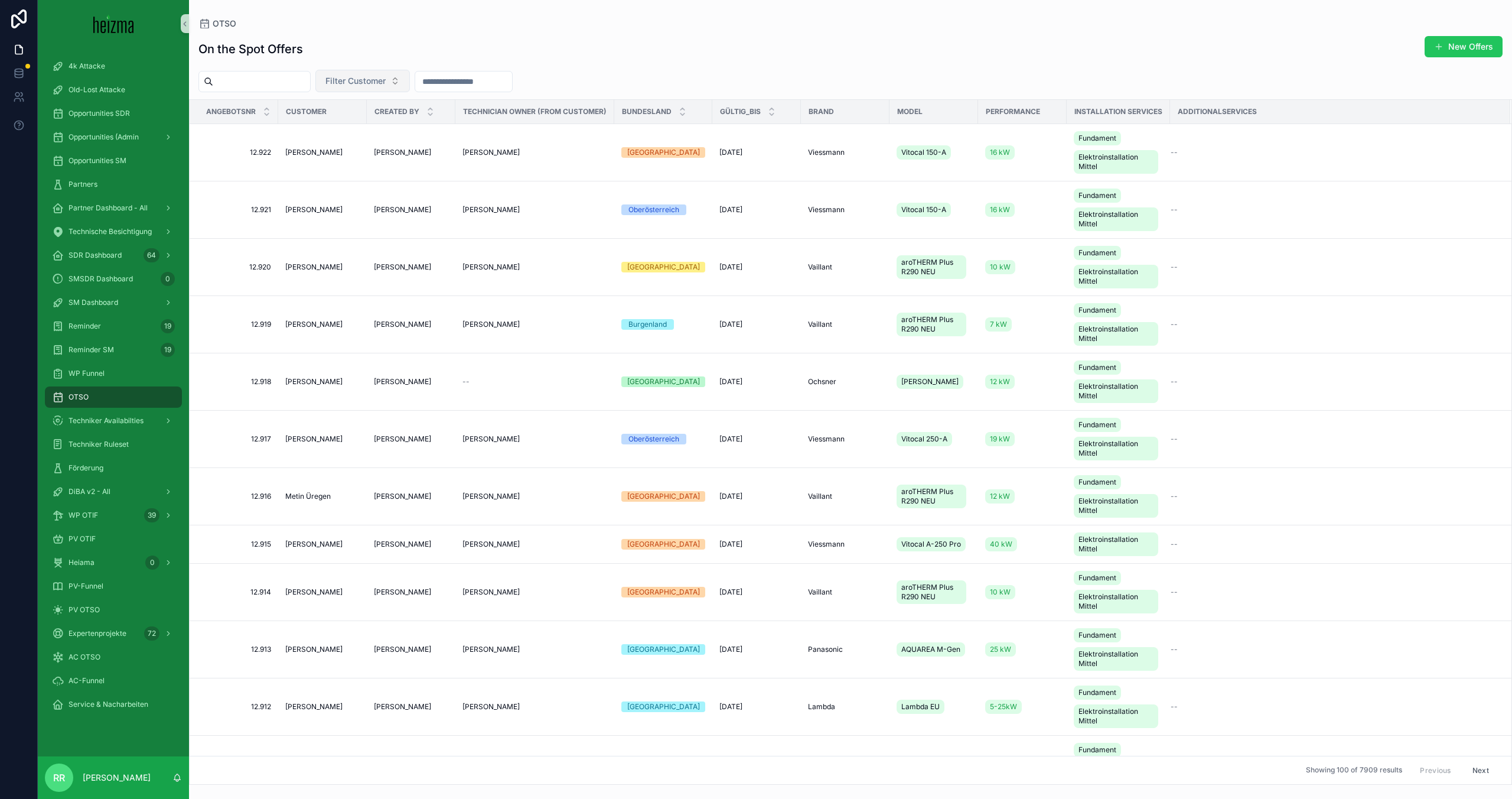
click at [403, 73] on button "Filter Customer" at bounding box center [363, 80] width 95 height 23
type input "**********"
click at [361, 125] on span "[PERSON_NAME]" at bounding box center [345, 128] width 68 height 12
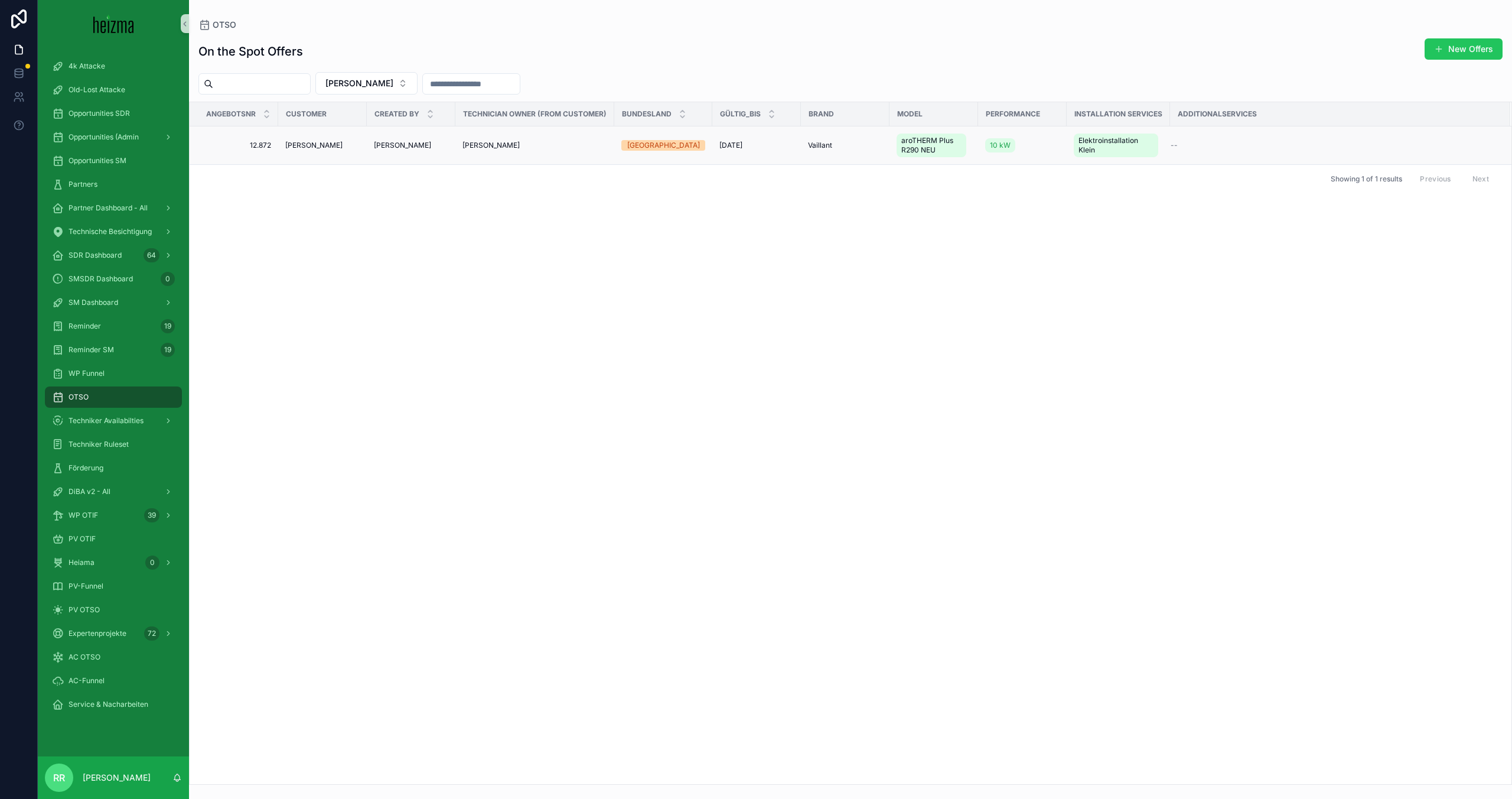
click at [323, 146] on span "[PERSON_NAME]" at bounding box center [313, 146] width 57 height 10
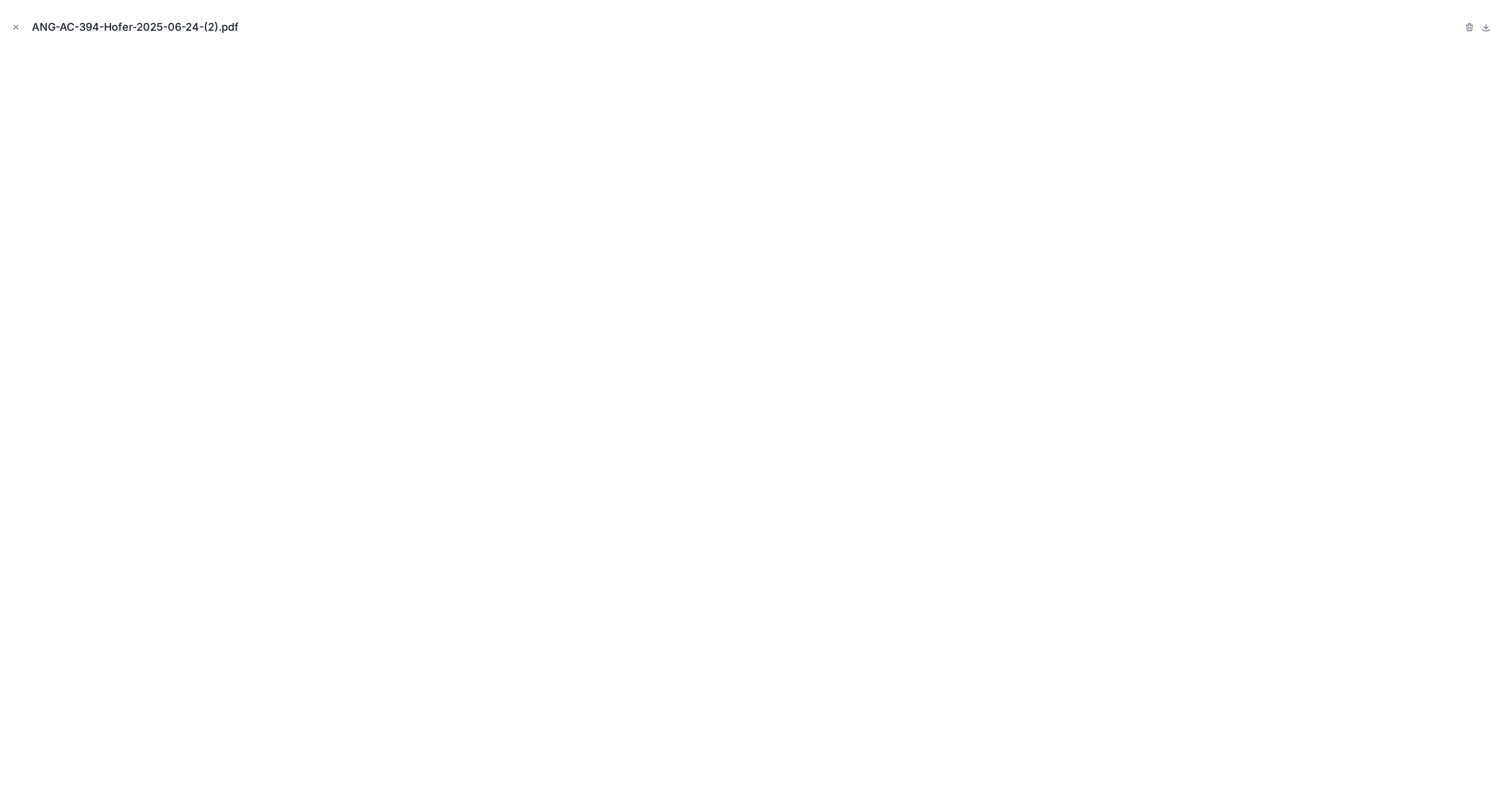
scroll to position [438, 0]
click at [19, 34] on div "ANG-AC-394-Hofer-2025-06-24-(2).pdf" at bounding box center [756, 27] width 1493 height 36
click at [19, 23] on icon "Close modal" at bounding box center [16, 27] width 8 height 8
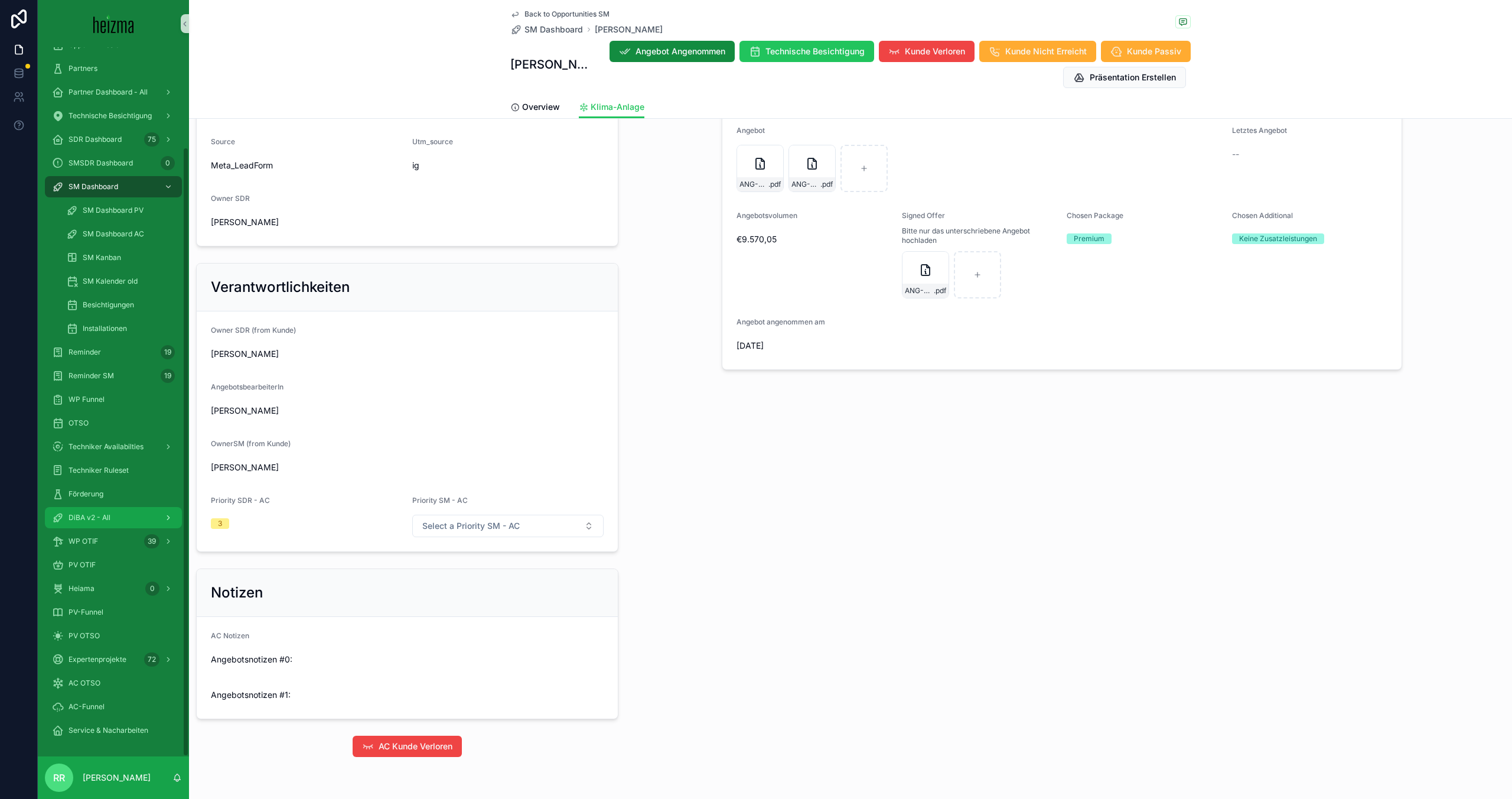
click at [95, 510] on div "DiBA v2 - All" at bounding box center [113, 518] width 123 height 19
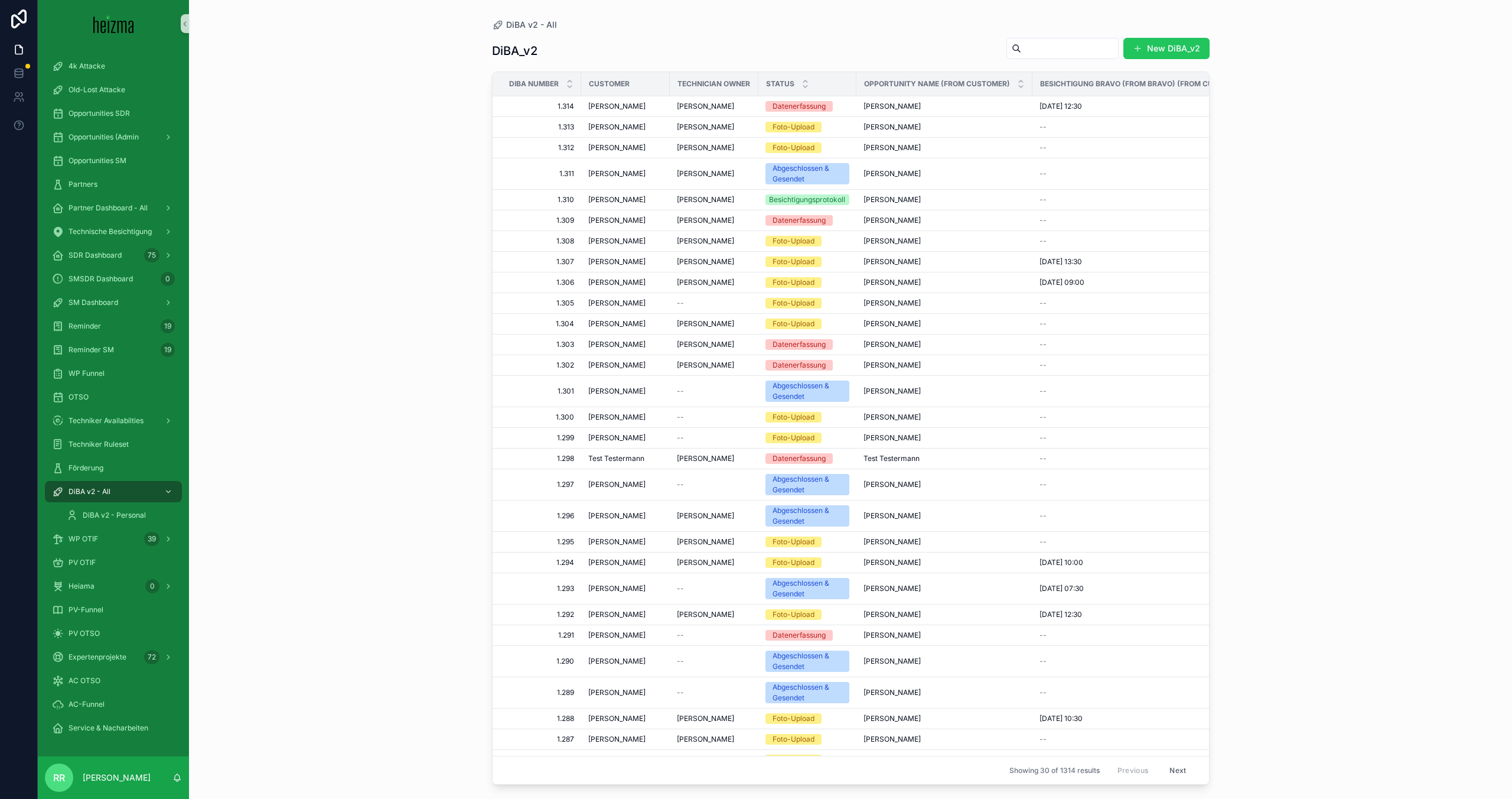
click at [1075, 38] on div "scrollable content" at bounding box center [1062, 48] width 112 height 21
click at [1062, 53] on input "scrollable content" at bounding box center [1069, 48] width 97 height 16
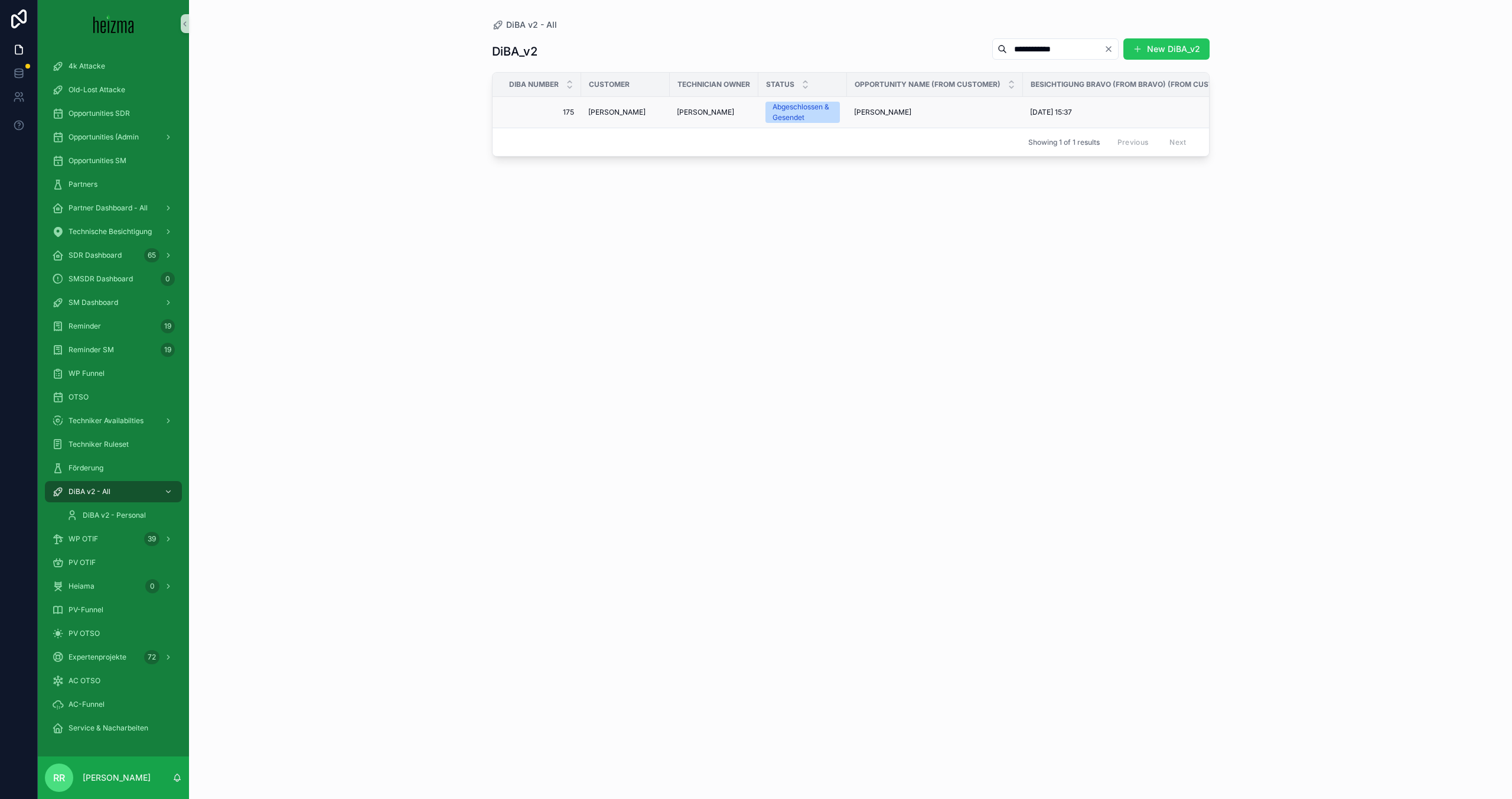
type input "**********"
click at [629, 112] on span "Rainer Bauer" at bounding box center [617, 113] width 57 height 10
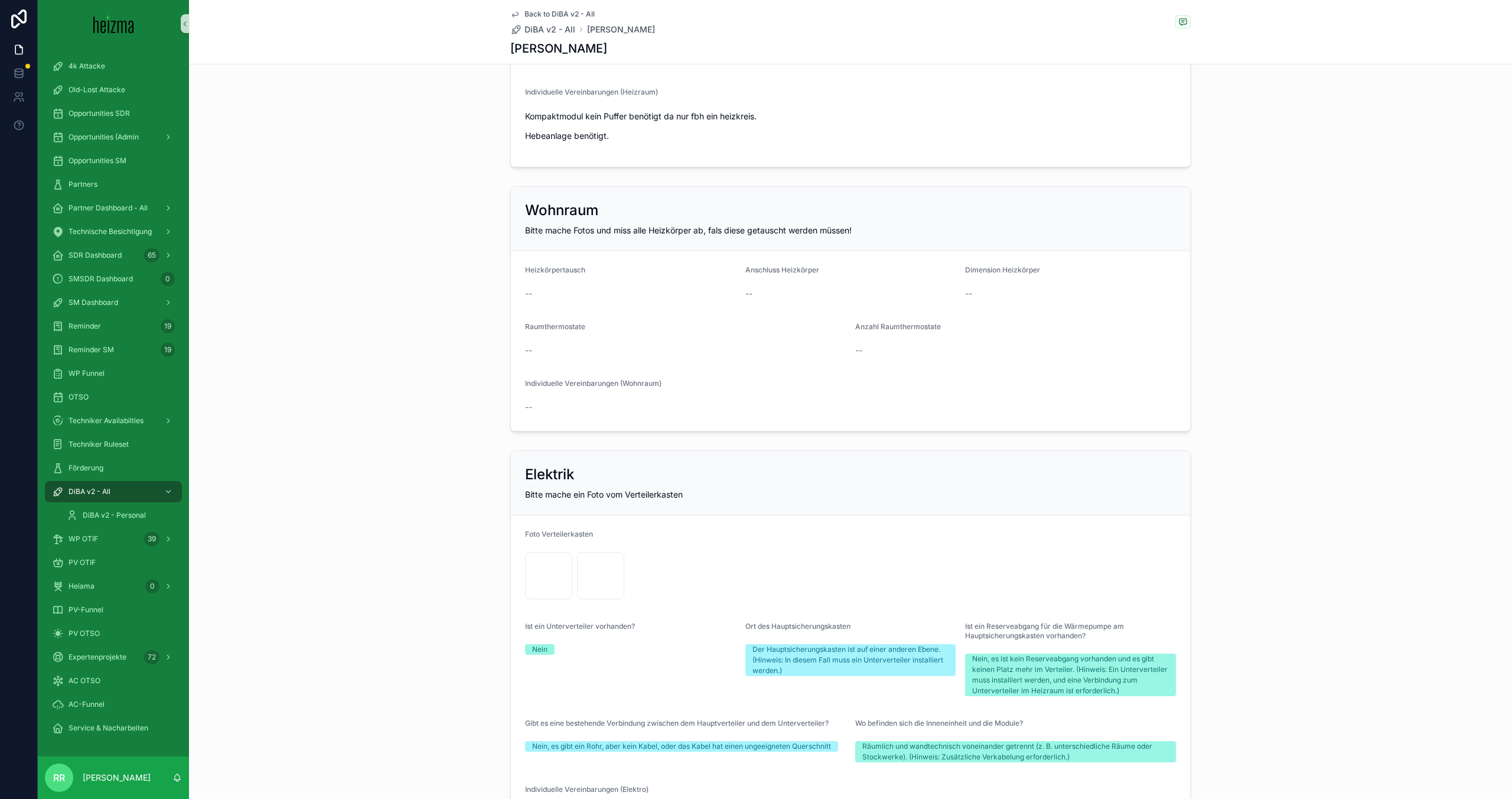
scroll to position [2303, 0]
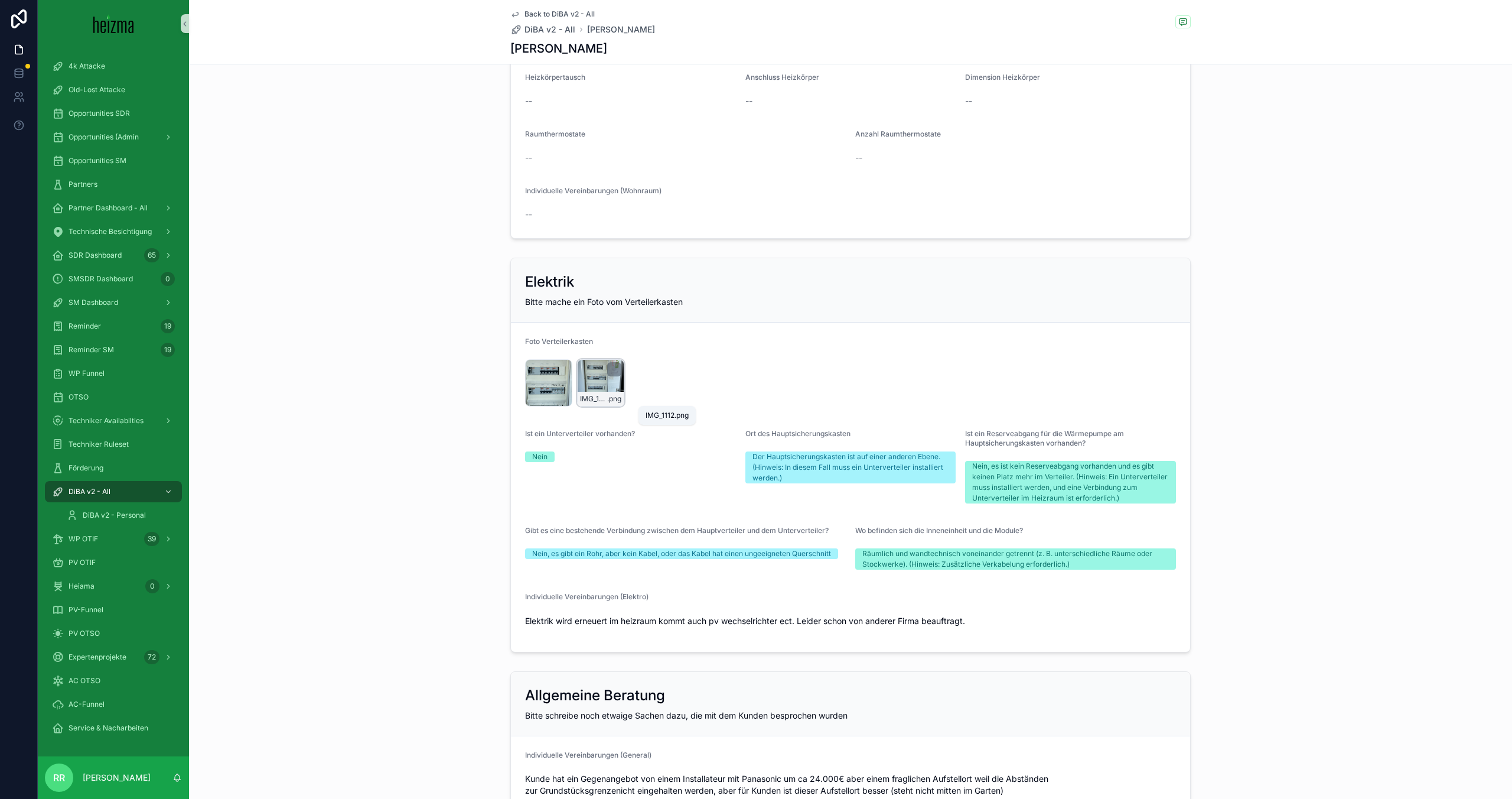
click at [600, 398] on span "IMG_1112" at bounding box center [594, 399] width 27 height 10
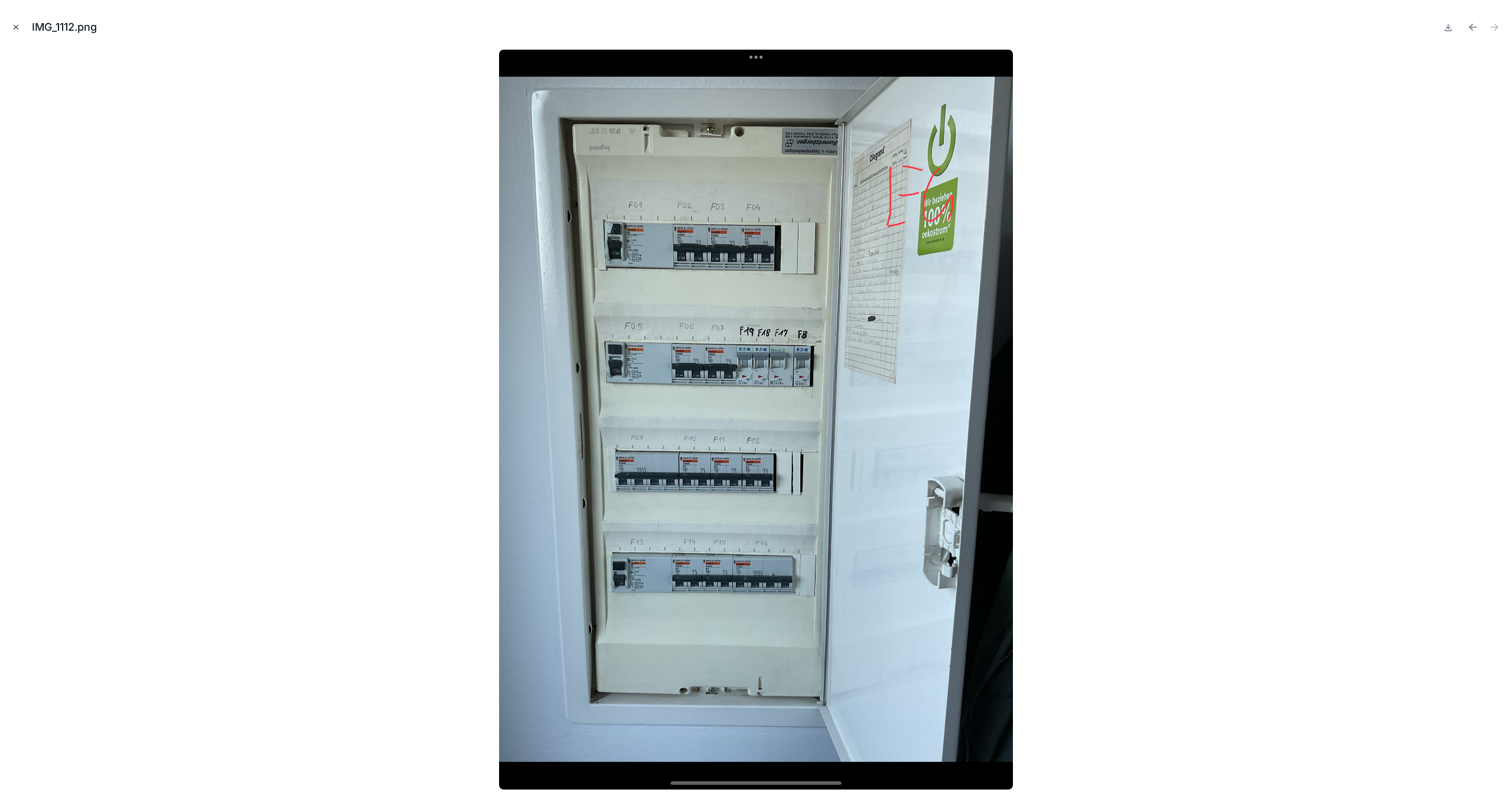
click at [10, 23] on button "Close modal" at bounding box center [16, 27] width 13 height 13
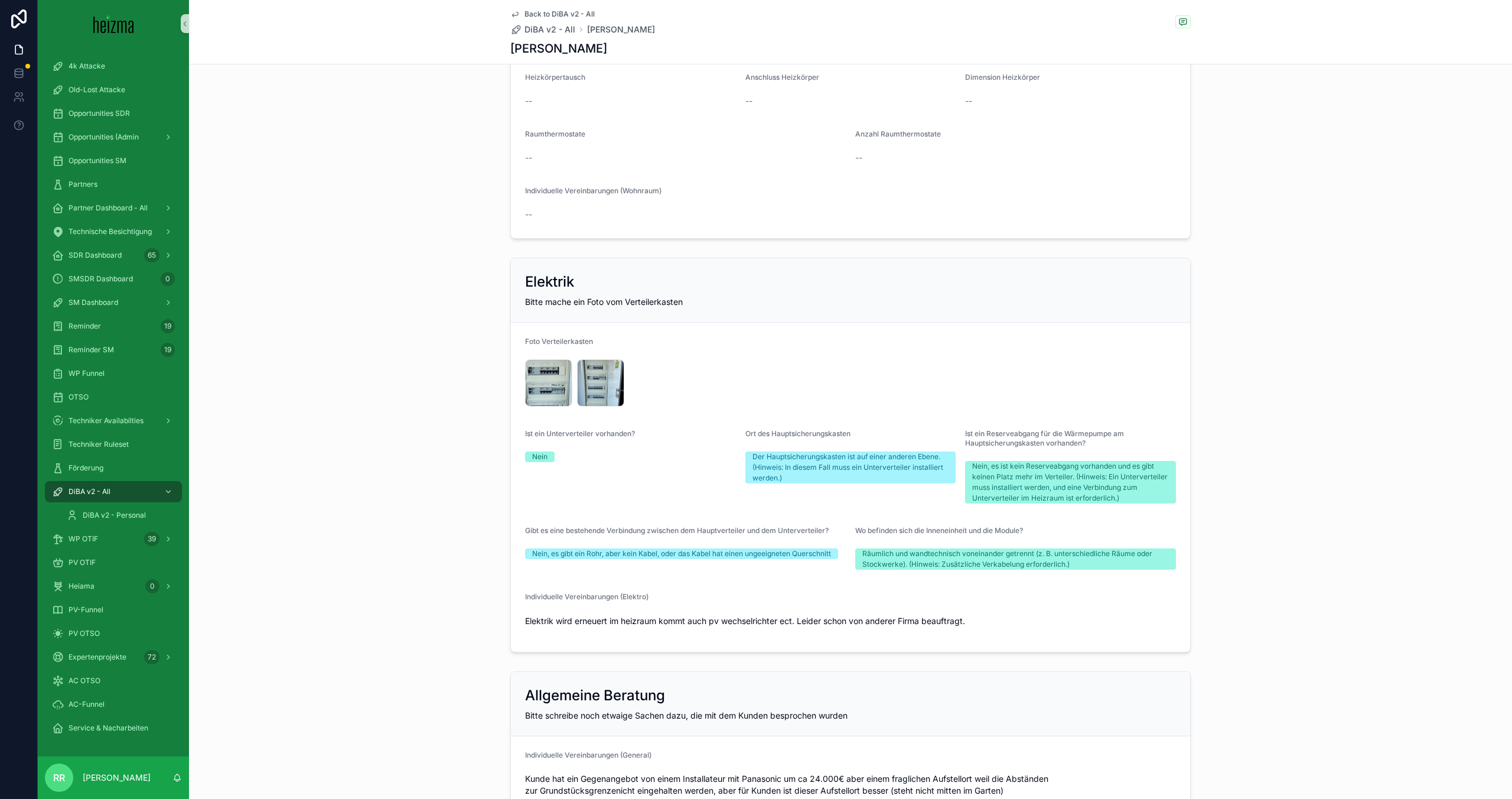
scroll to position [2303, 0]
click at [117, 162] on span "Opportunities SM" at bounding box center [98, 161] width 58 height 10
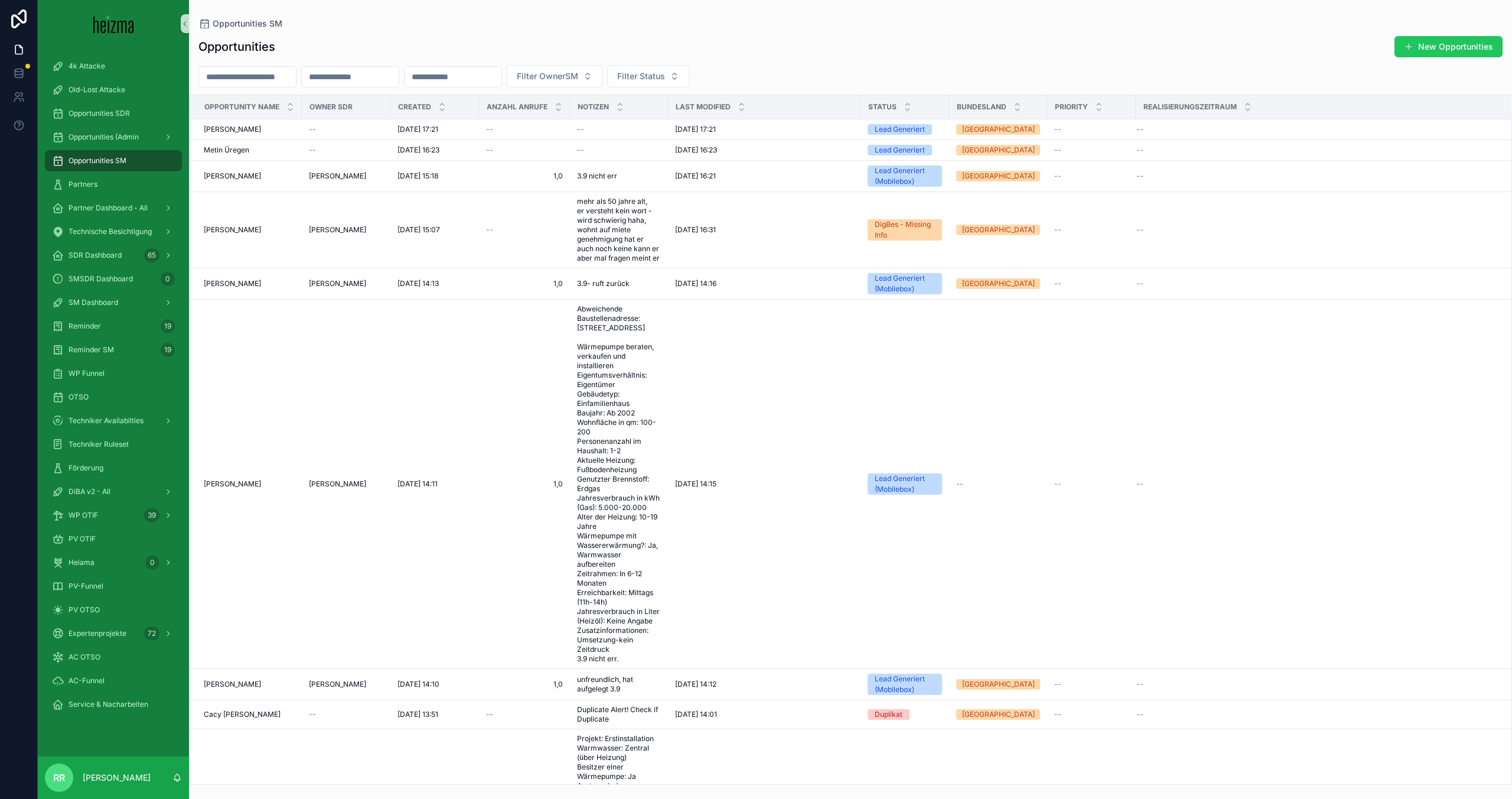
click at [133, 166] on div "Opportunities SM" at bounding box center [113, 161] width 123 height 19
click at [293, 80] on input "scrollable content" at bounding box center [247, 77] width 97 height 16
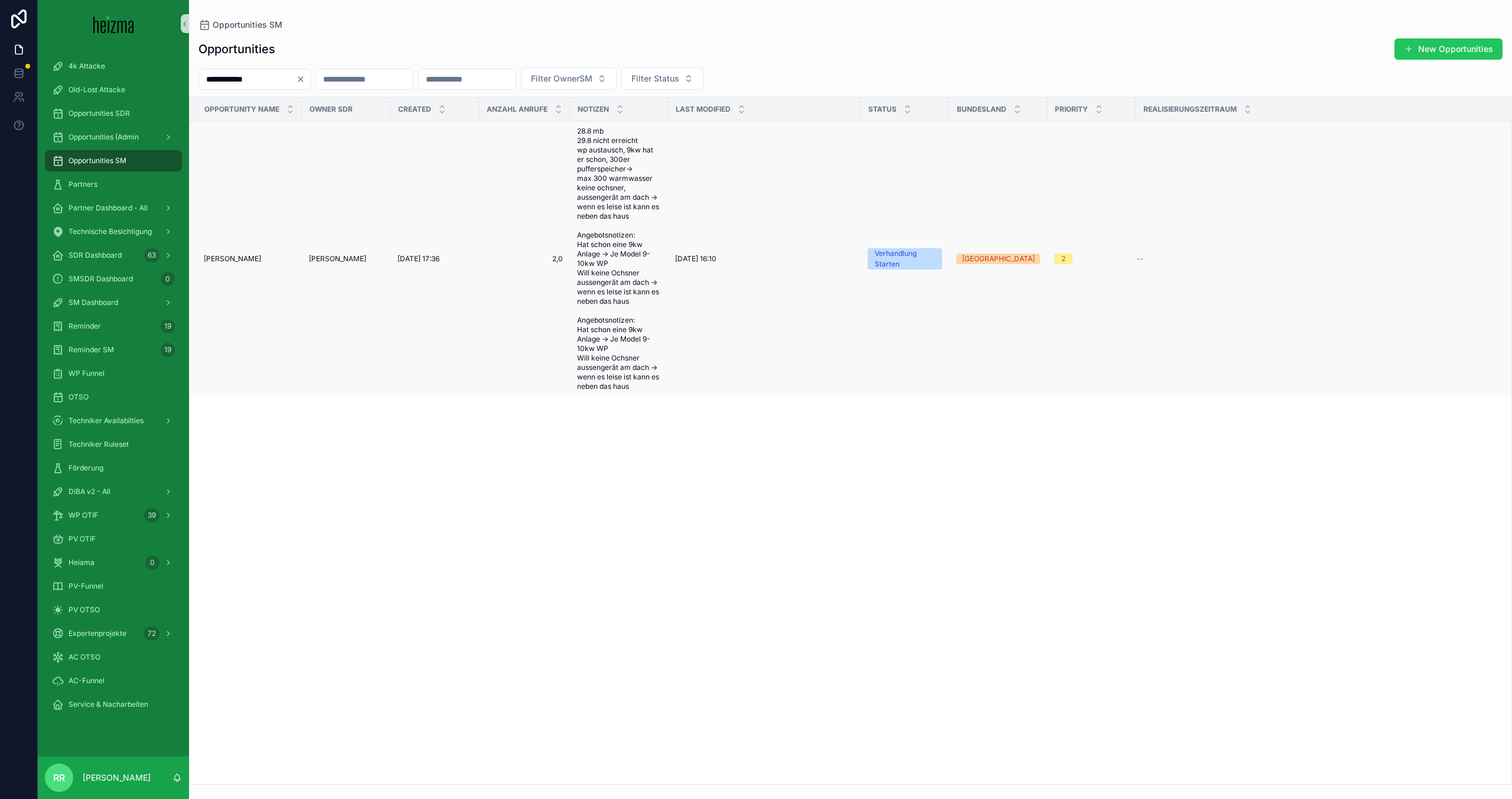
type input "**********"
click at [251, 264] on td "Matthias Kranz Matthias Kranz" at bounding box center [245, 259] width 112 height 275
click at [233, 258] on span "[PERSON_NAME]" at bounding box center [232, 259] width 57 height 10
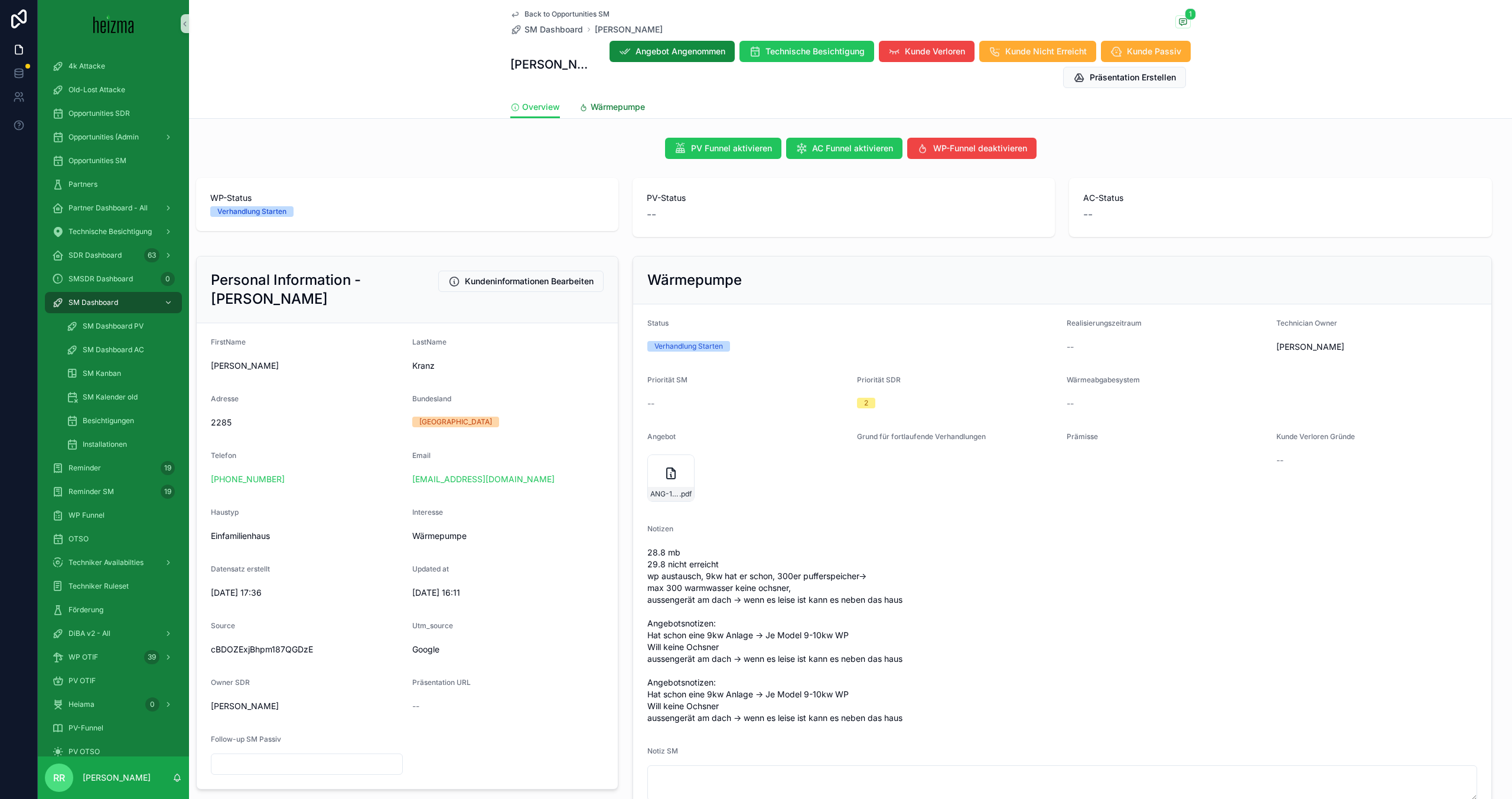
click at [591, 104] on span "Wärmepumpe" at bounding box center [617, 106] width 54 height 12
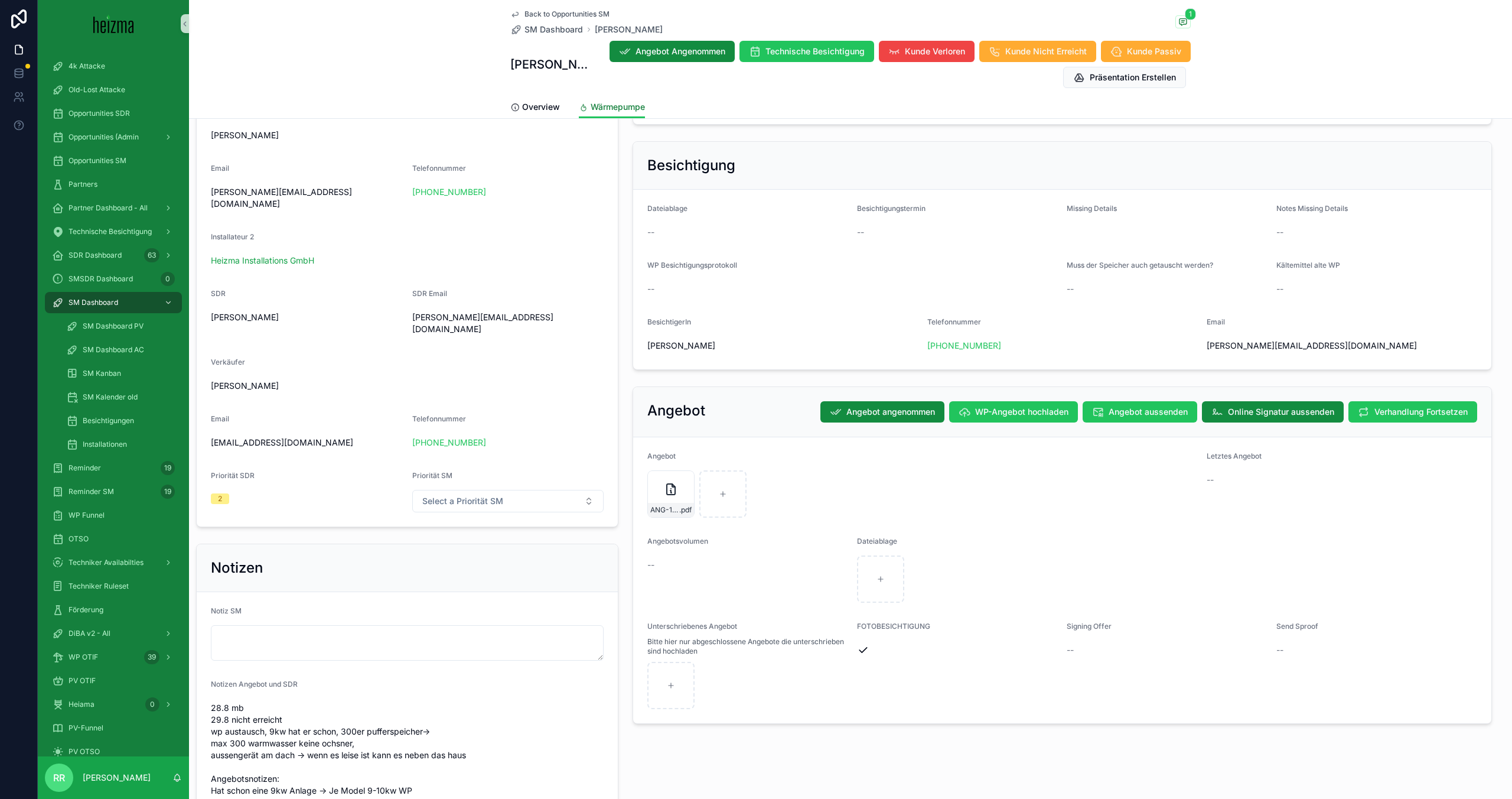
scroll to position [964, 0]
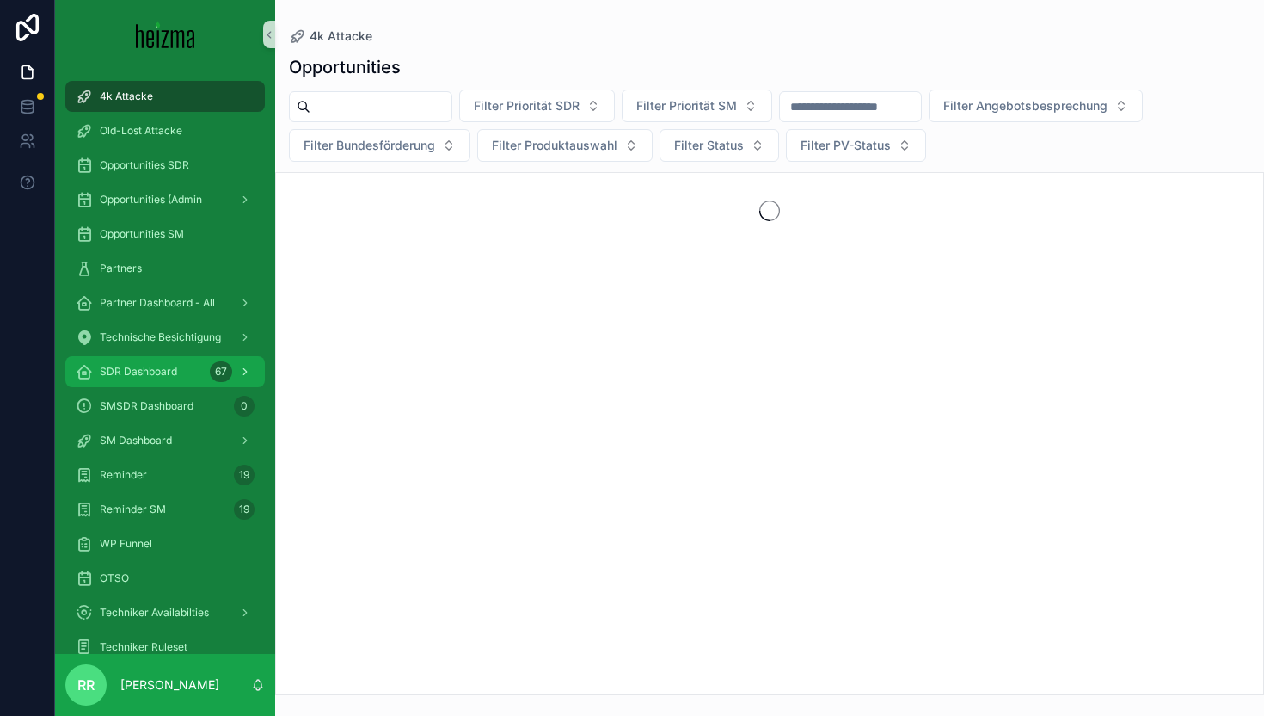
click at [190, 376] on div "SDR Dashboard 67" at bounding box center [165, 372] width 179 height 28
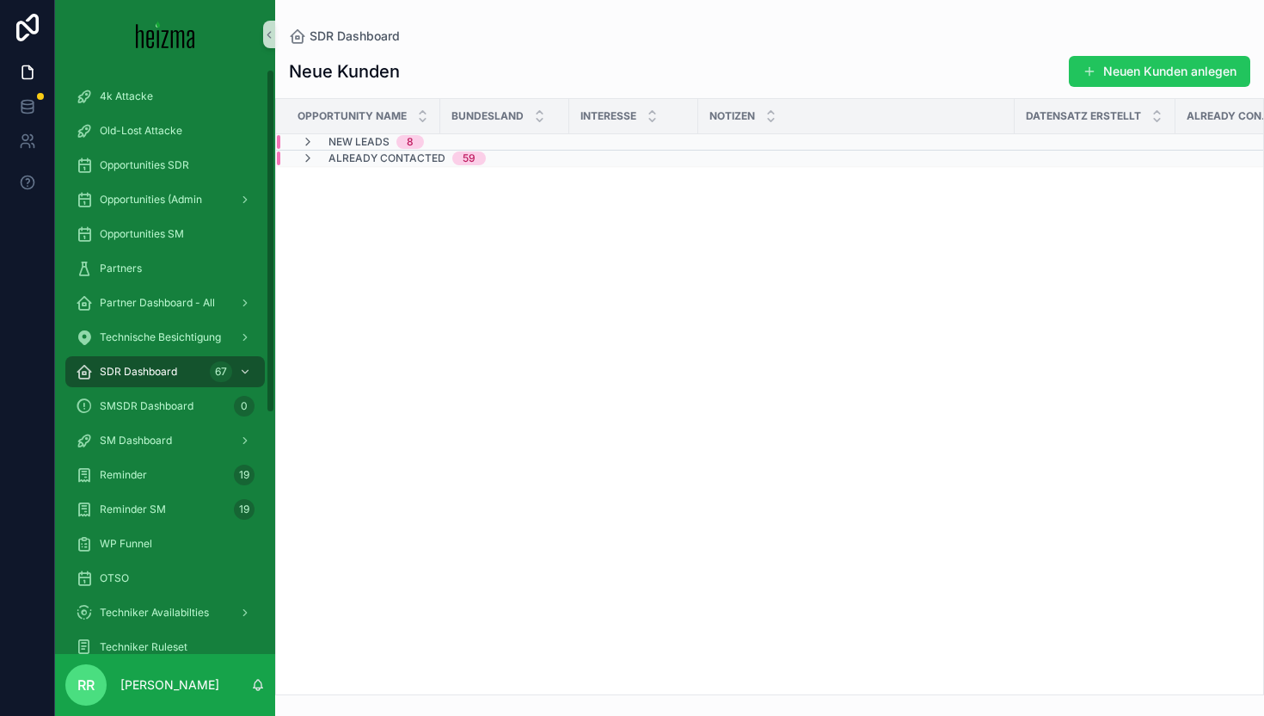
click at [341, 152] on span "Already Contacted" at bounding box center [387, 158] width 117 height 14
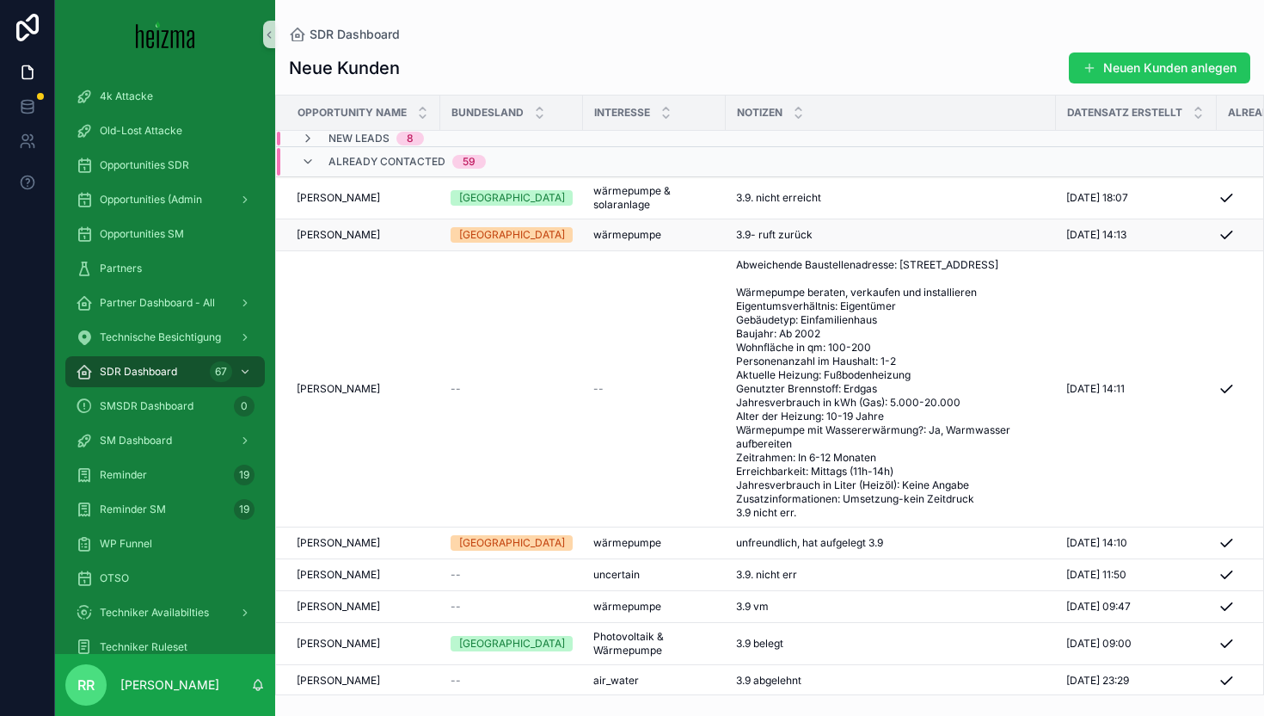
click at [352, 233] on span "[PERSON_NAME]" at bounding box center [338, 235] width 83 height 14
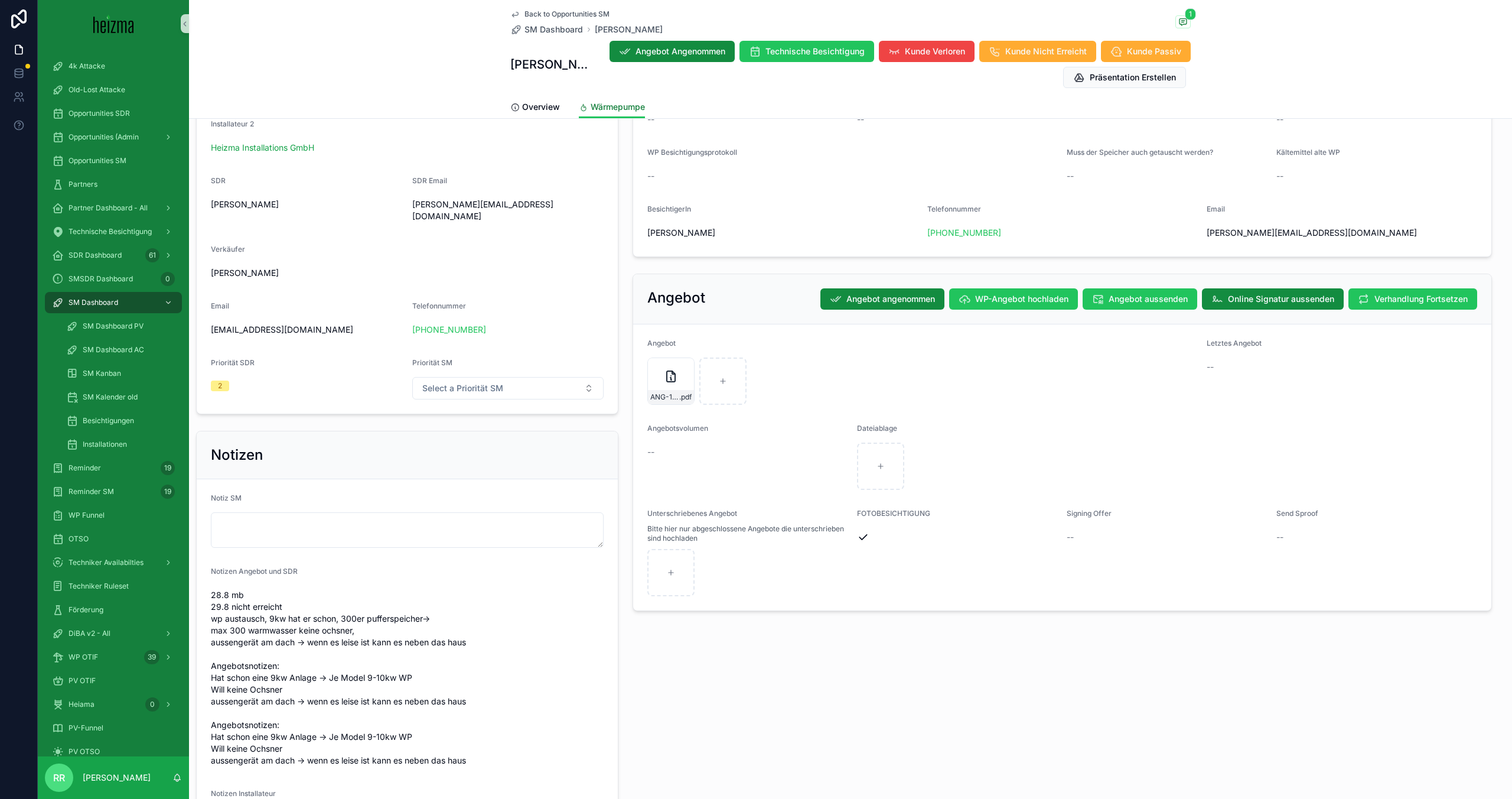
scroll to position [787, 0]
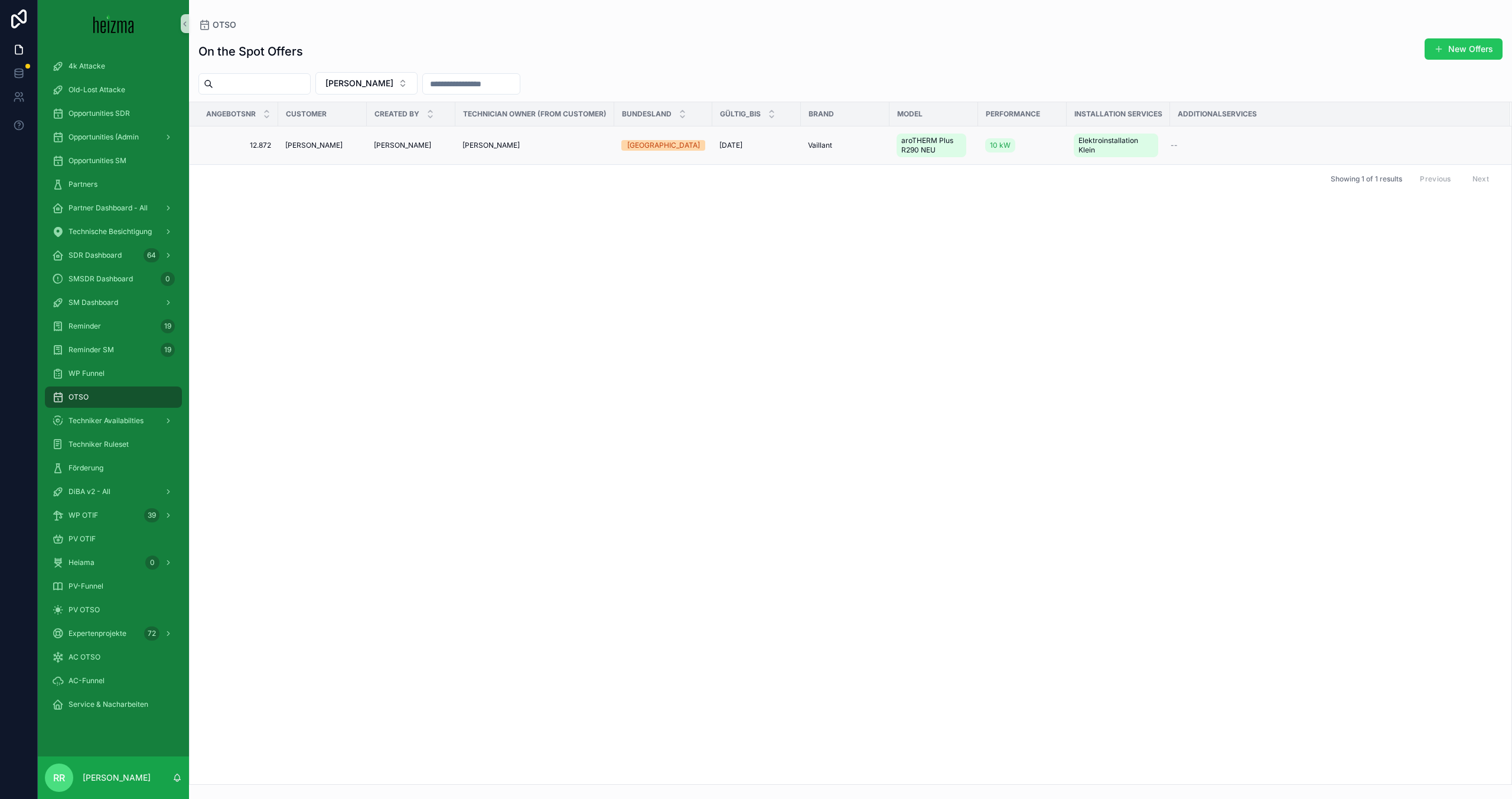
click at [332, 146] on span "[PERSON_NAME]" at bounding box center [313, 146] width 57 height 10
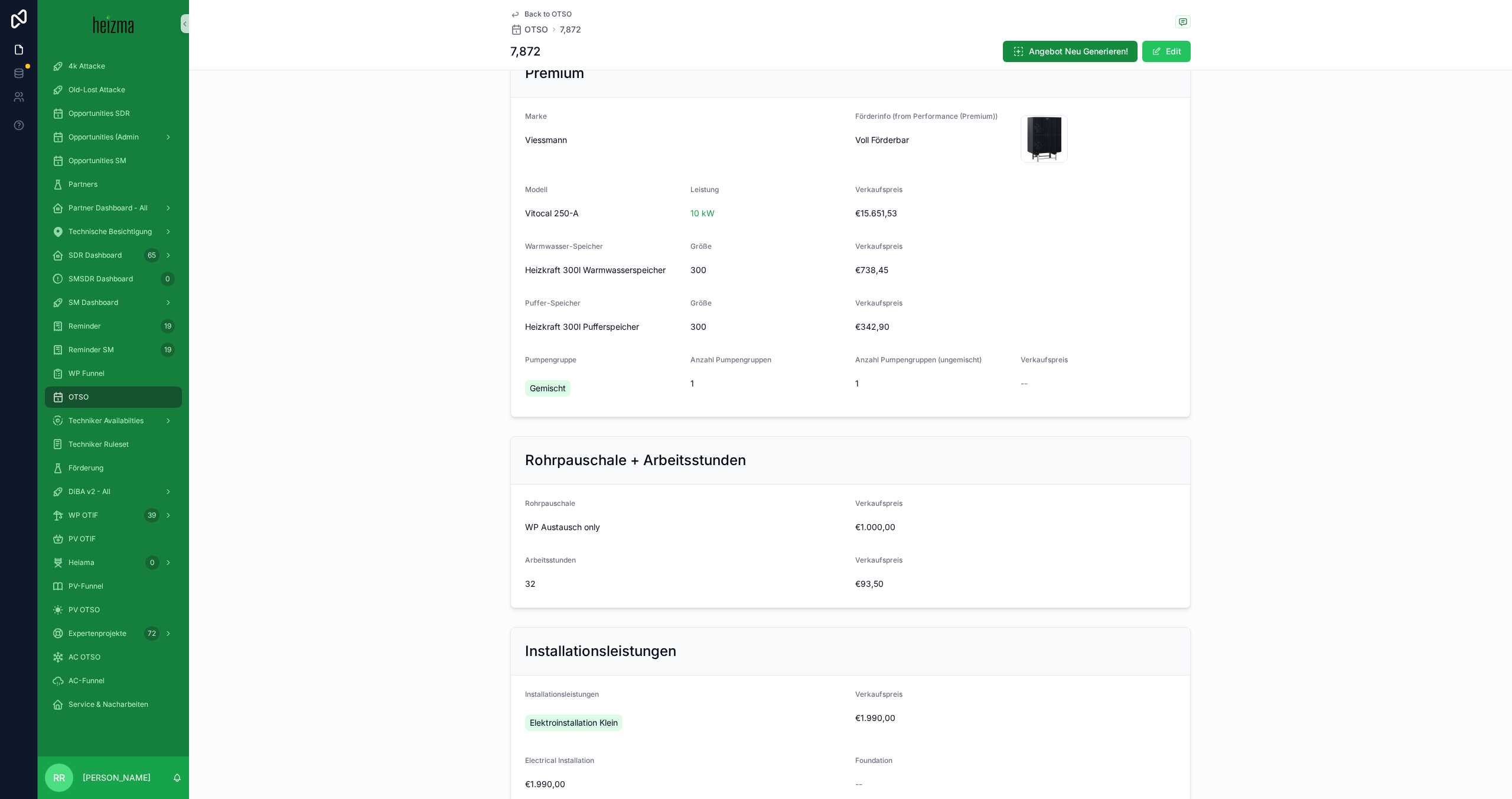
scroll to position [1121, 0]
